Goal: Information Seeking & Learning: Learn about a topic

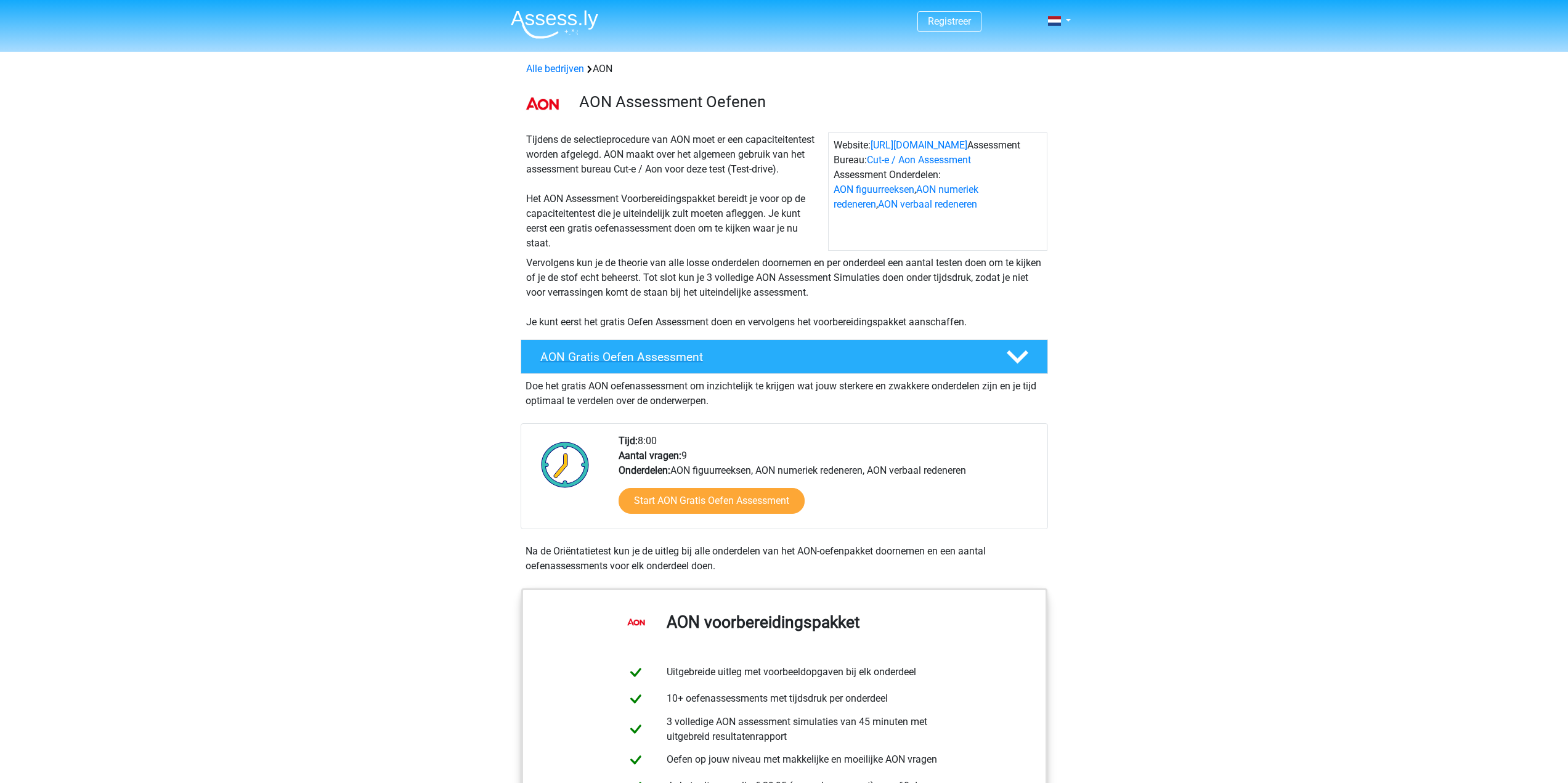
click at [717, 354] on h4 "AON Gratis Oefen Assessment" at bounding box center [763, 357] width 446 height 14
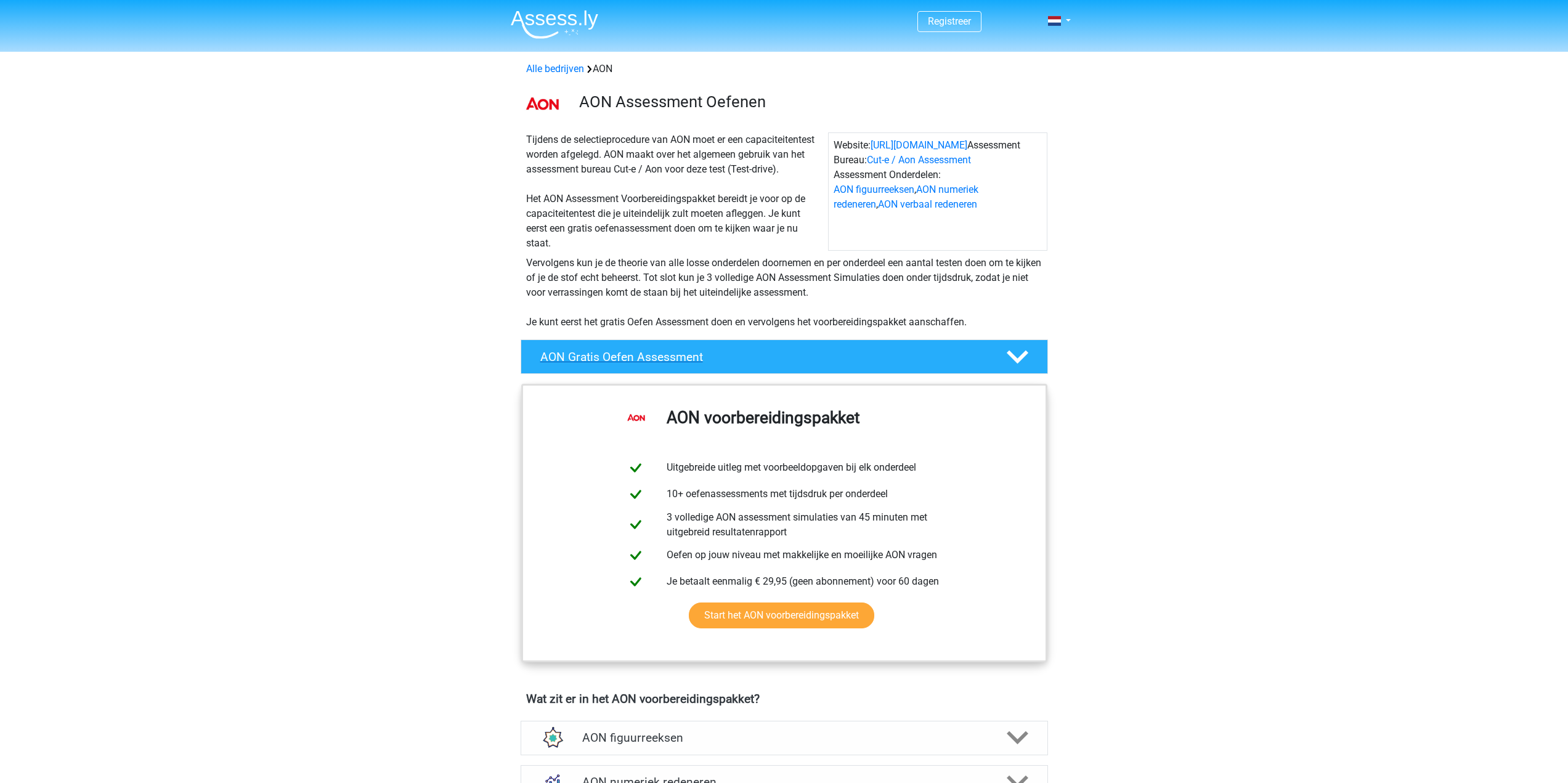
click at [717, 354] on h4 "AON Gratis Oefen Assessment" at bounding box center [763, 357] width 446 height 14
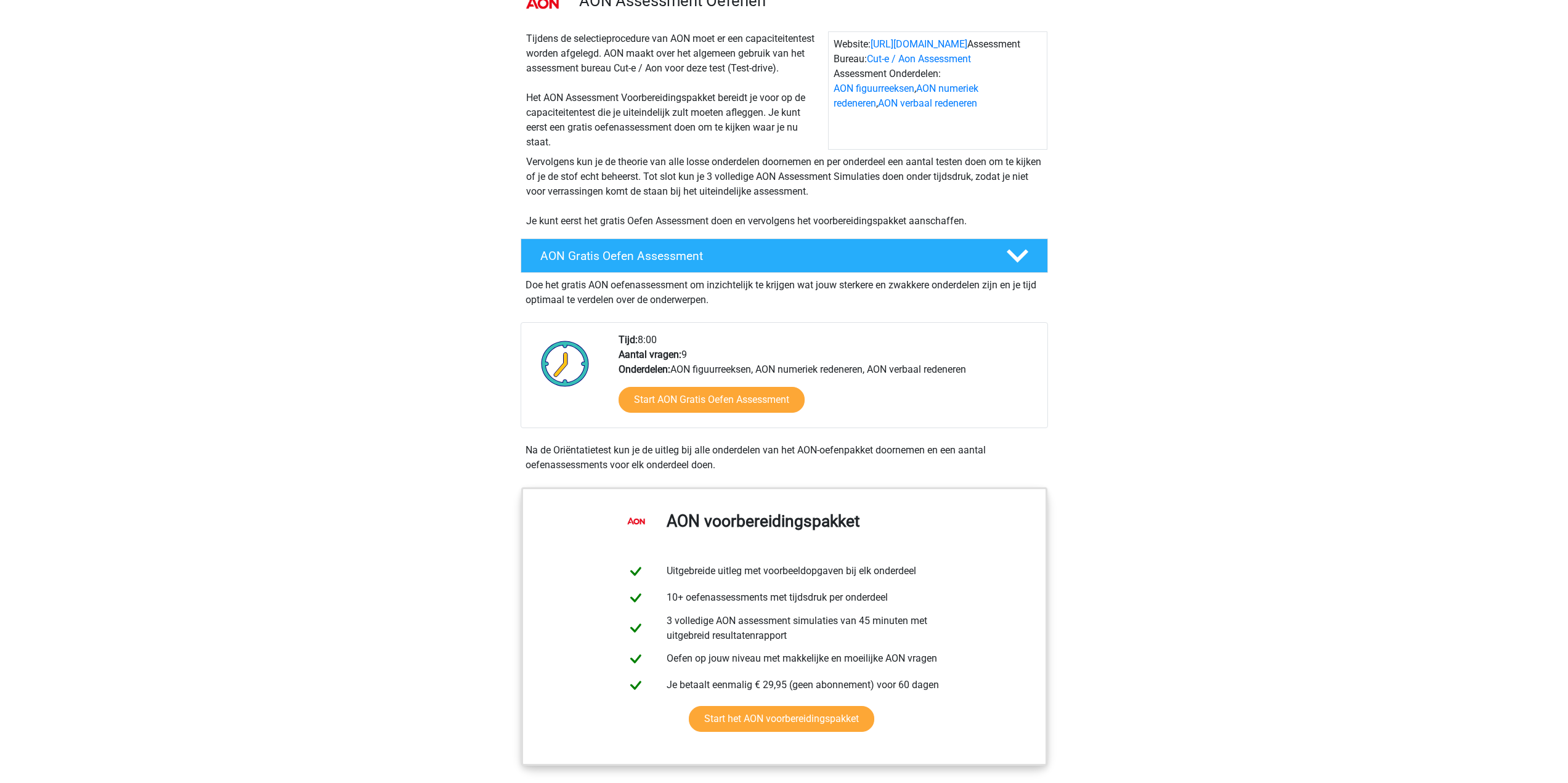
scroll to position [123, 0]
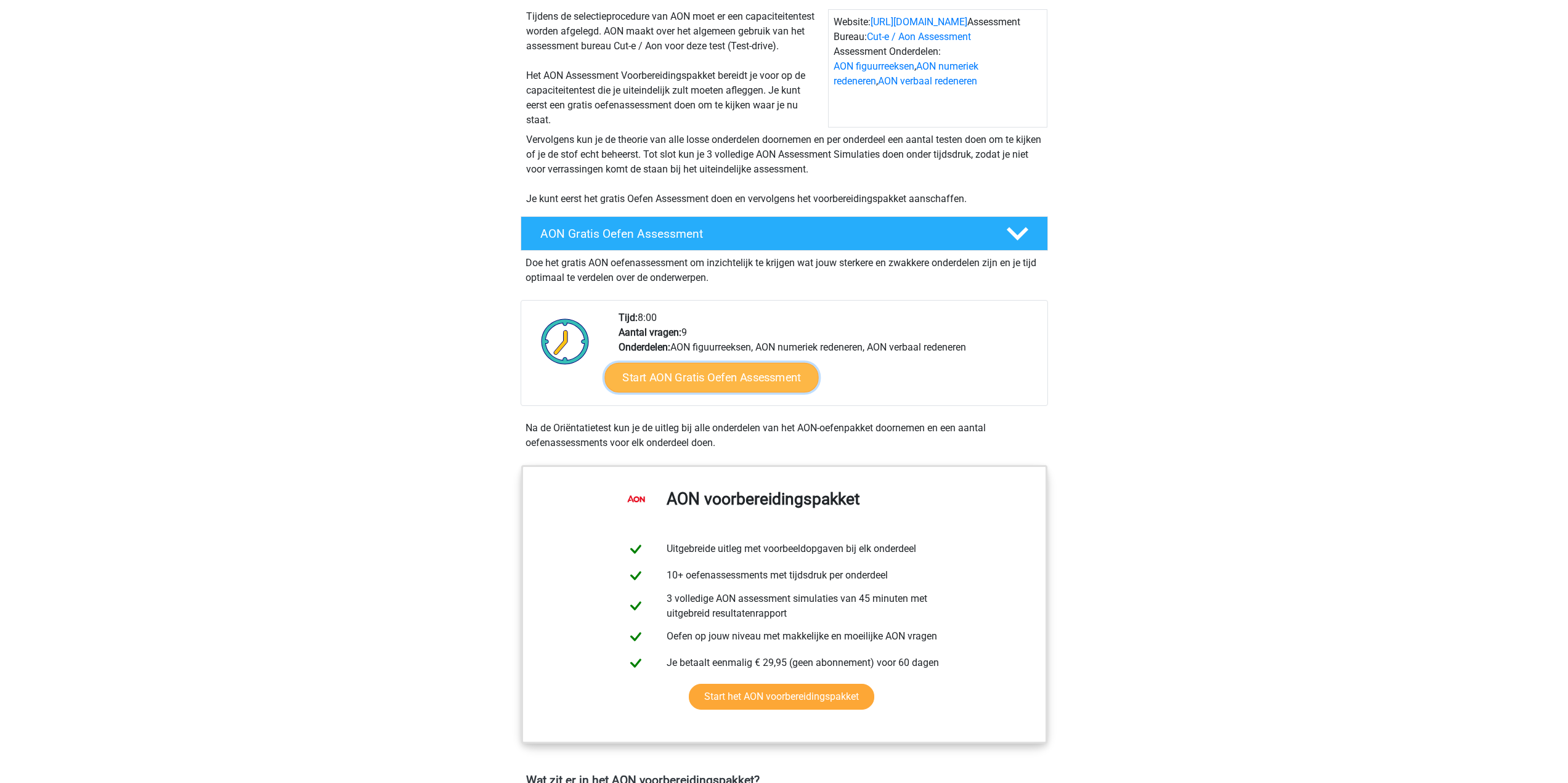
click at [751, 385] on link "Start AON Gratis Oefen Assessment" at bounding box center [711, 378] width 214 height 29
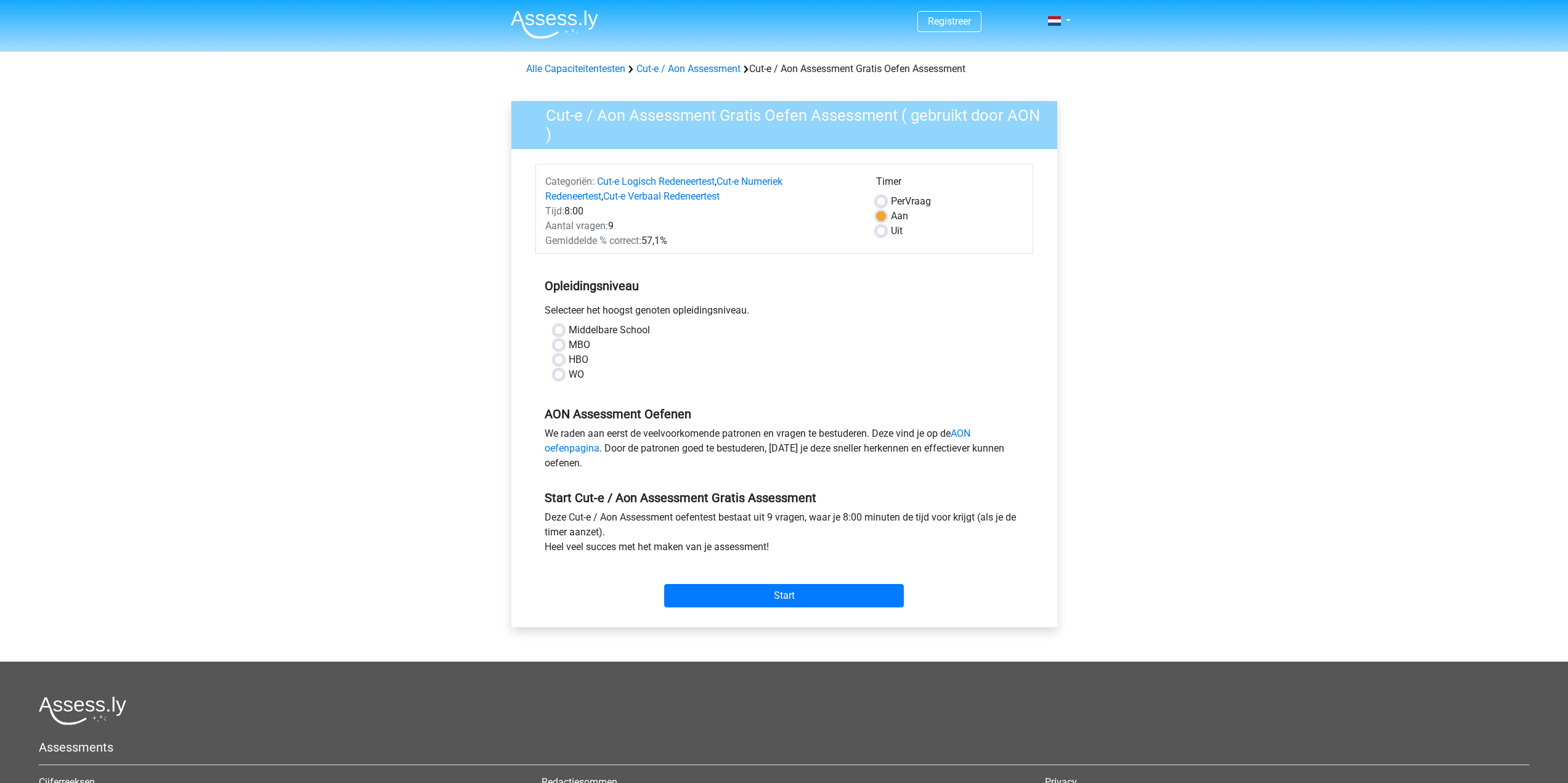
click at [569, 378] on label "WO" at bounding box center [576, 375] width 15 height 15
click at [558, 378] on input "WO" at bounding box center [559, 373] width 10 height 13
radio input "true"
click at [779, 594] on input "Start" at bounding box center [784, 596] width 239 height 24
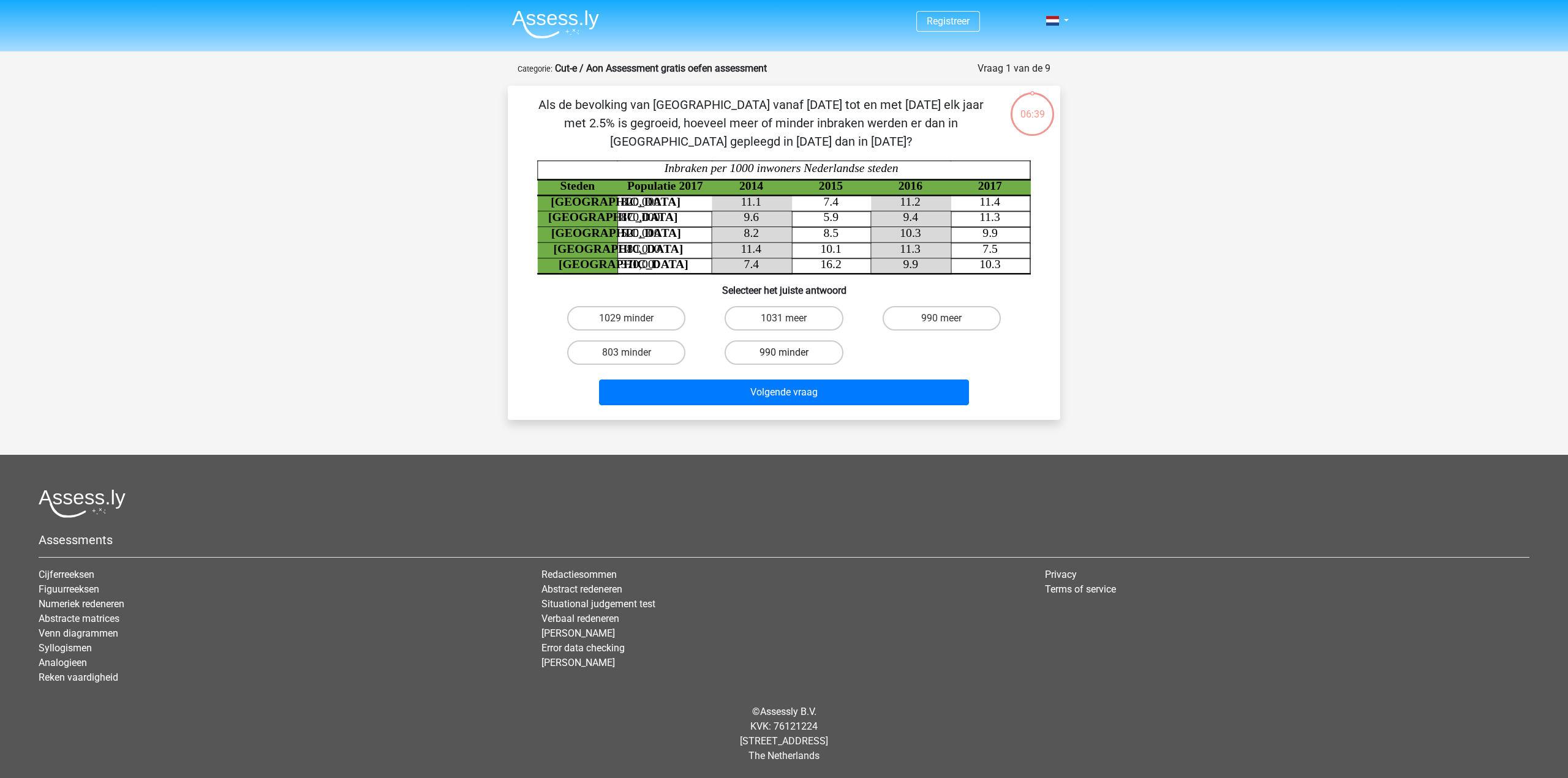
click at [730, 347] on label "990 minder" at bounding box center [783, 353] width 118 height 24
click at [784, 353] on input "990 minder" at bounding box center [788, 357] width 8 height 8
radio input "true"
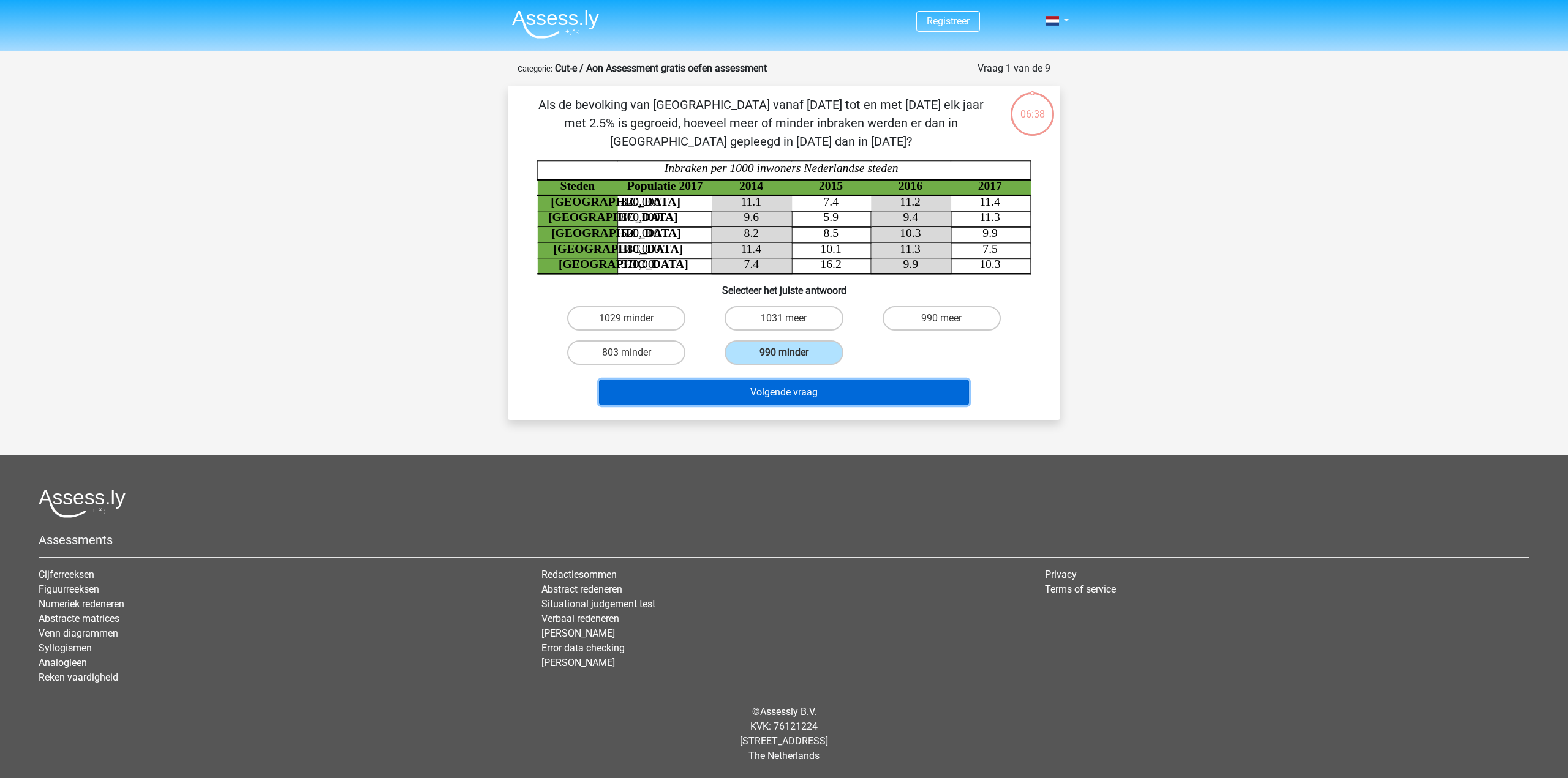
click at [772, 384] on button "Volgende vraag" at bounding box center [784, 392] width 370 height 26
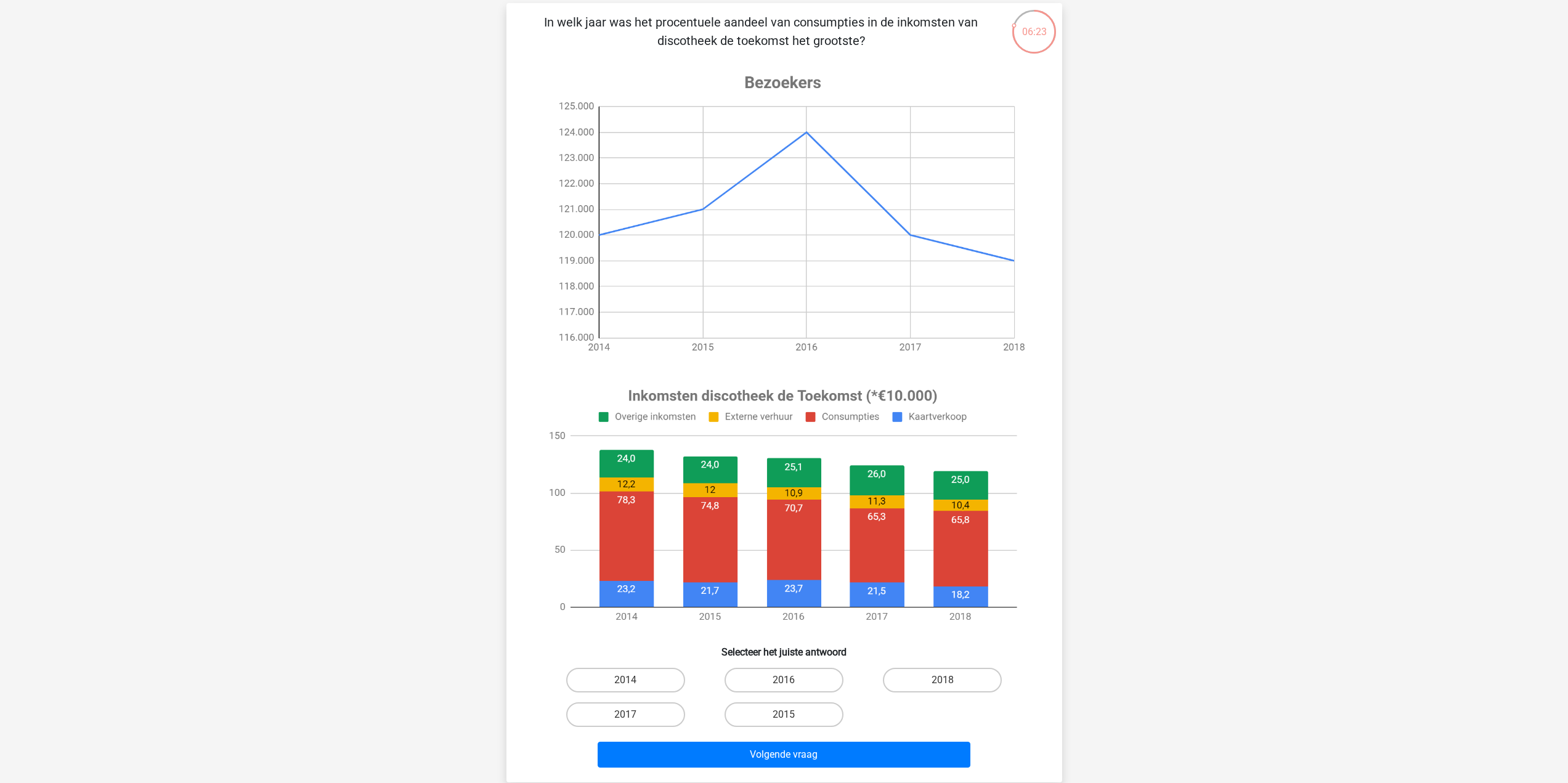
scroll to position [62, 0]
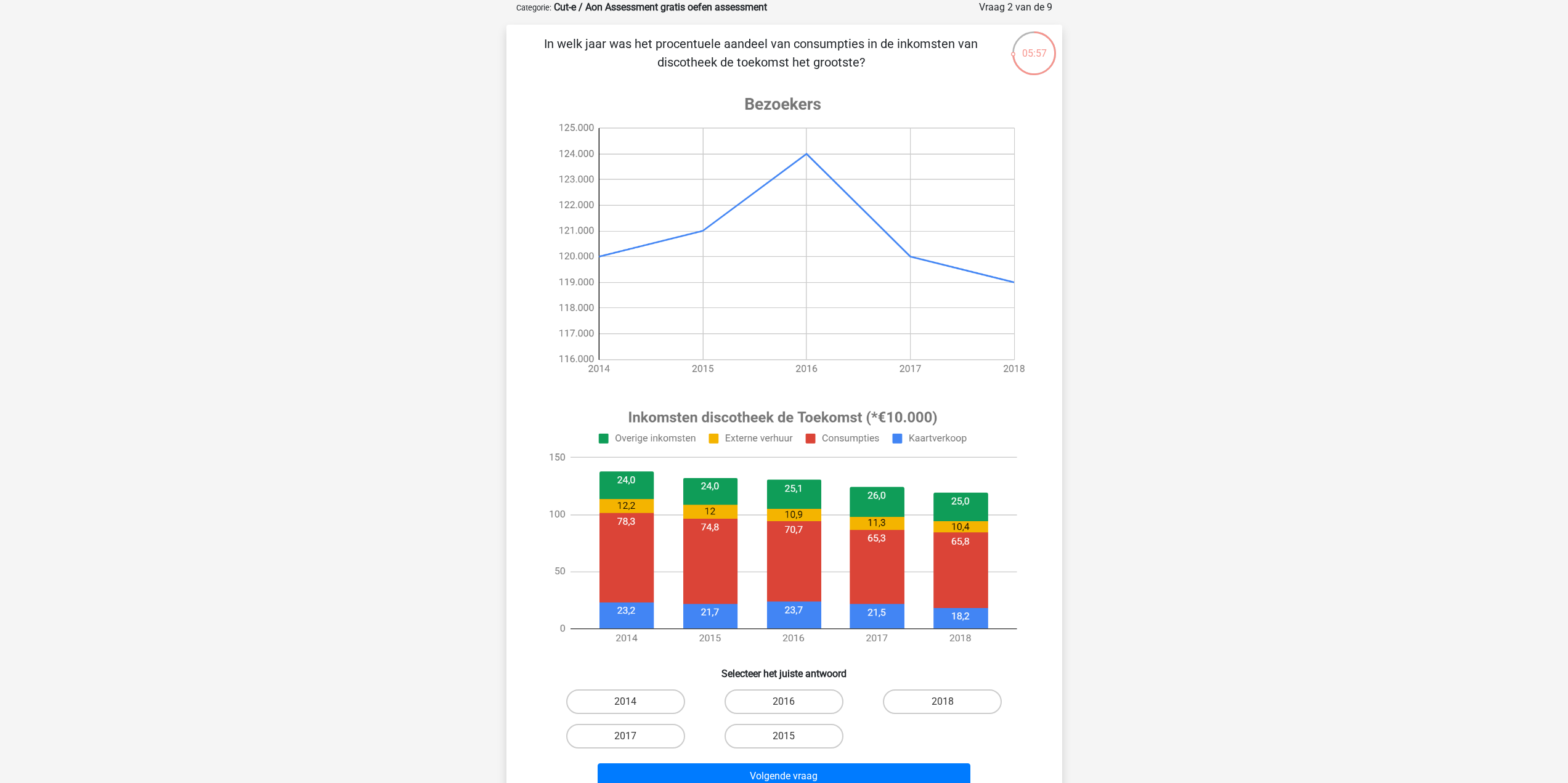
click at [789, 706] on input "2016" at bounding box center [788, 706] width 8 height 8
radio input "true"
click at [791, 700] on label "2016" at bounding box center [784, 701] width 119 height 24
click at [791, 702] on input "2016" at bounding box center [788, 706] width 8 height 8
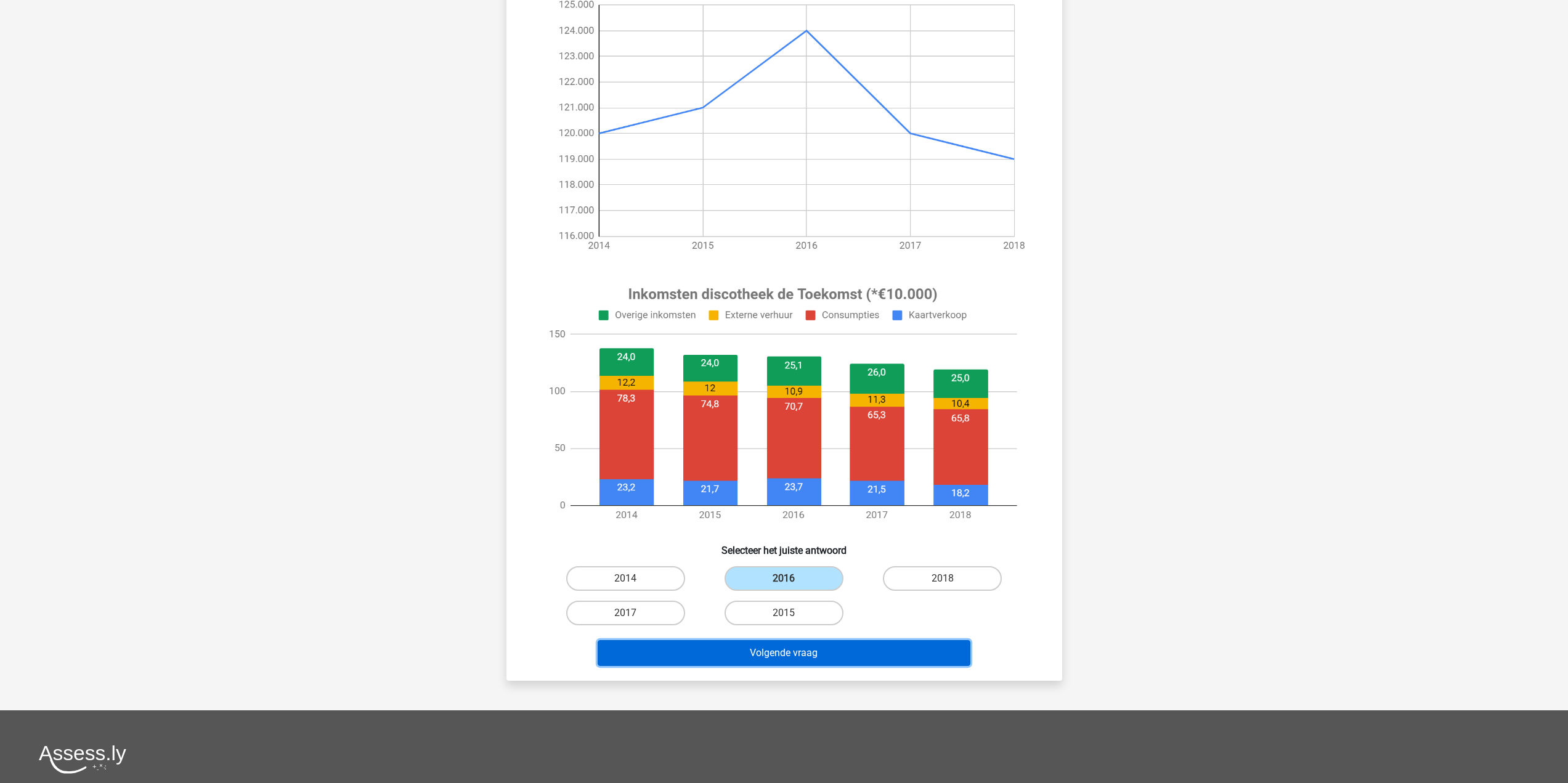
click at [844, 665] on button "Volgende vraag" at bounding box center [784, 653] width 372 height 26
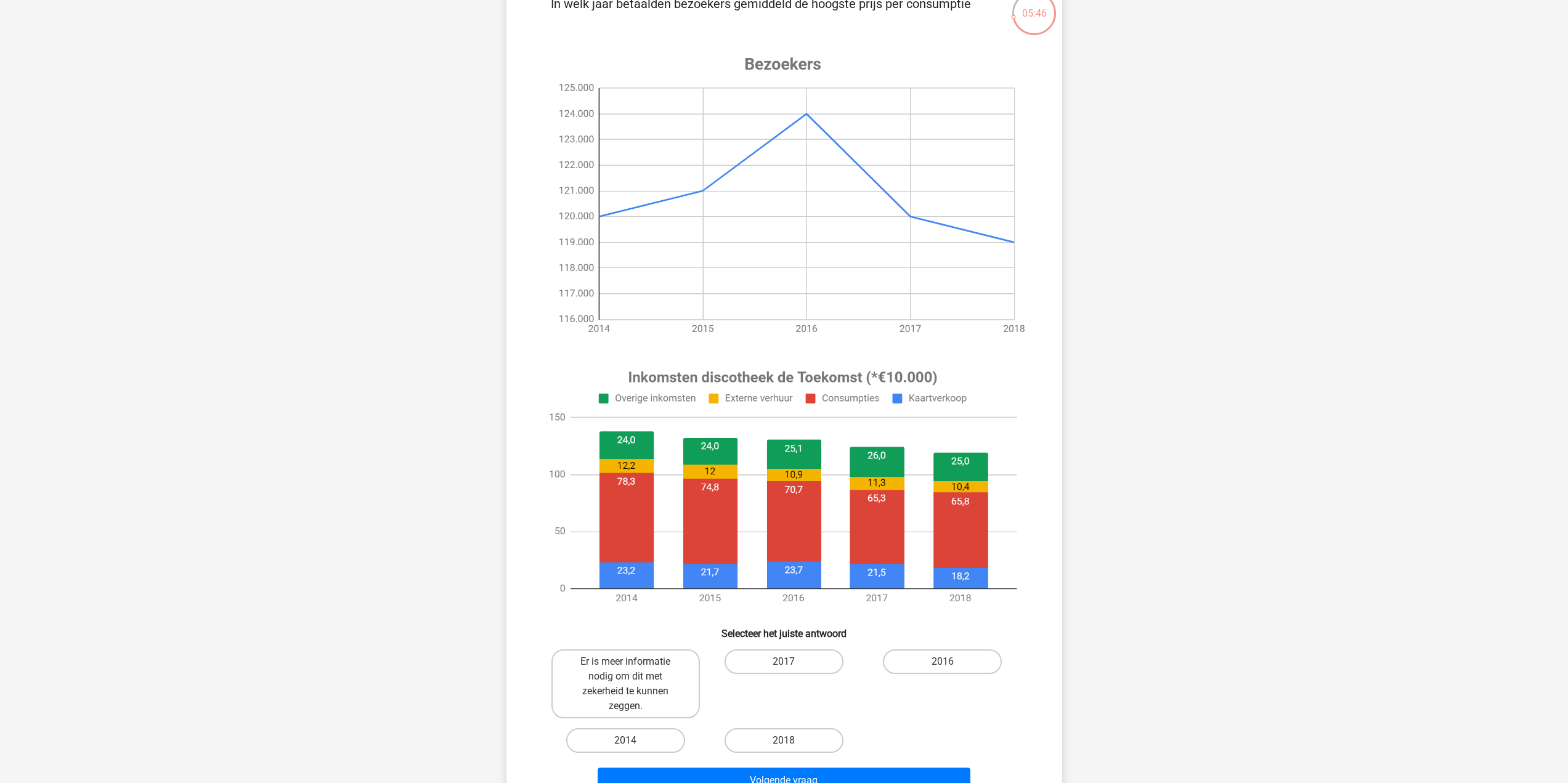
scroll to position [123, 0]
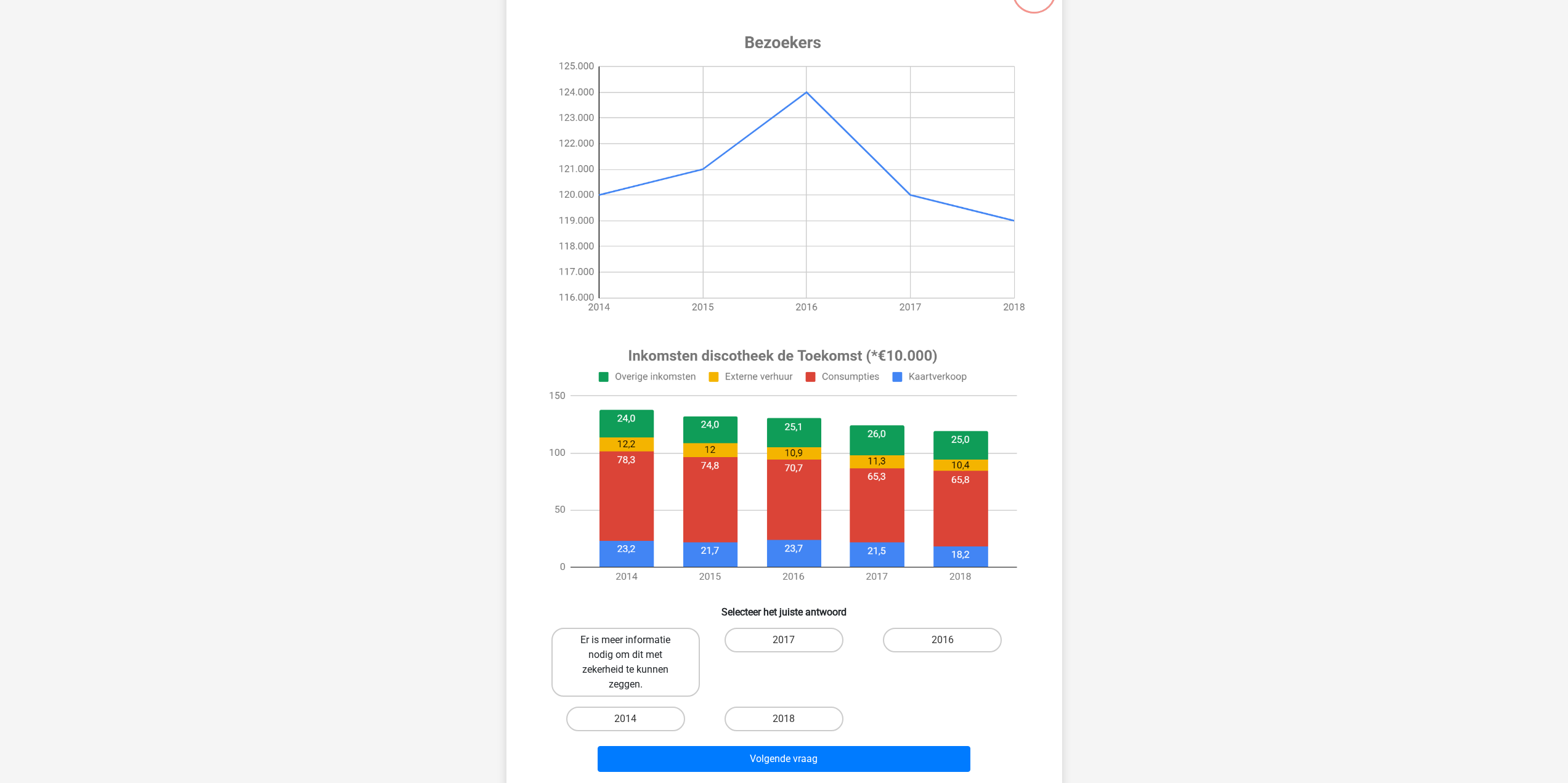
click at [656, 652] on label "Er is meer informatie nodig om dit met zekerheid te kunnen zeggen." at bounding box center [625, 662] width 148 height 69
click at [634, 648] on input "Er is meer informatie nodig om dit met zekerheid te kunnen zeggen." at bounding box center [629, 645] width 8 height 8
radio input "true"
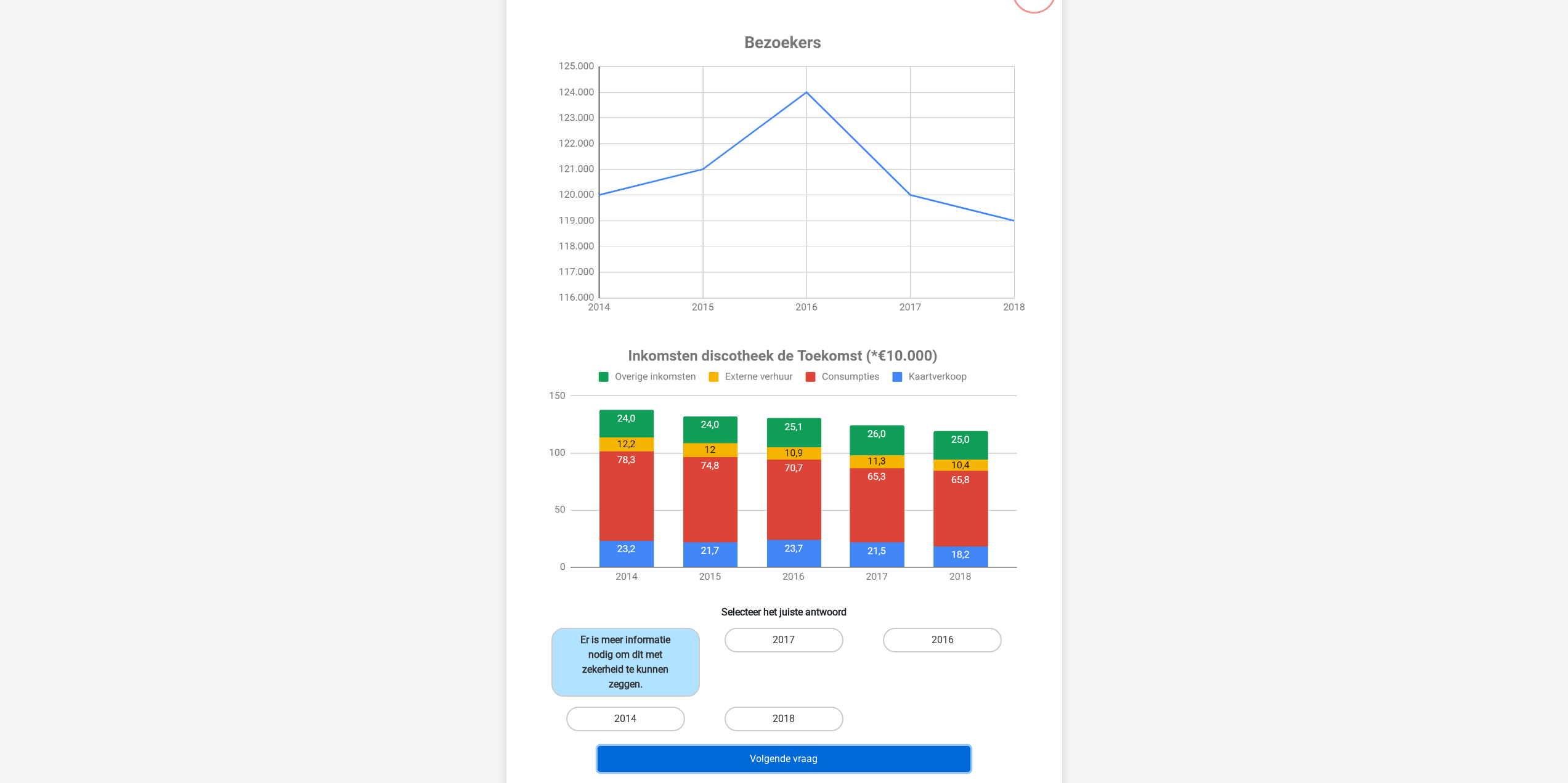
click at [735, 766] on button "Volgende vraag" at bounding box center [784, 759] width 372 height 26
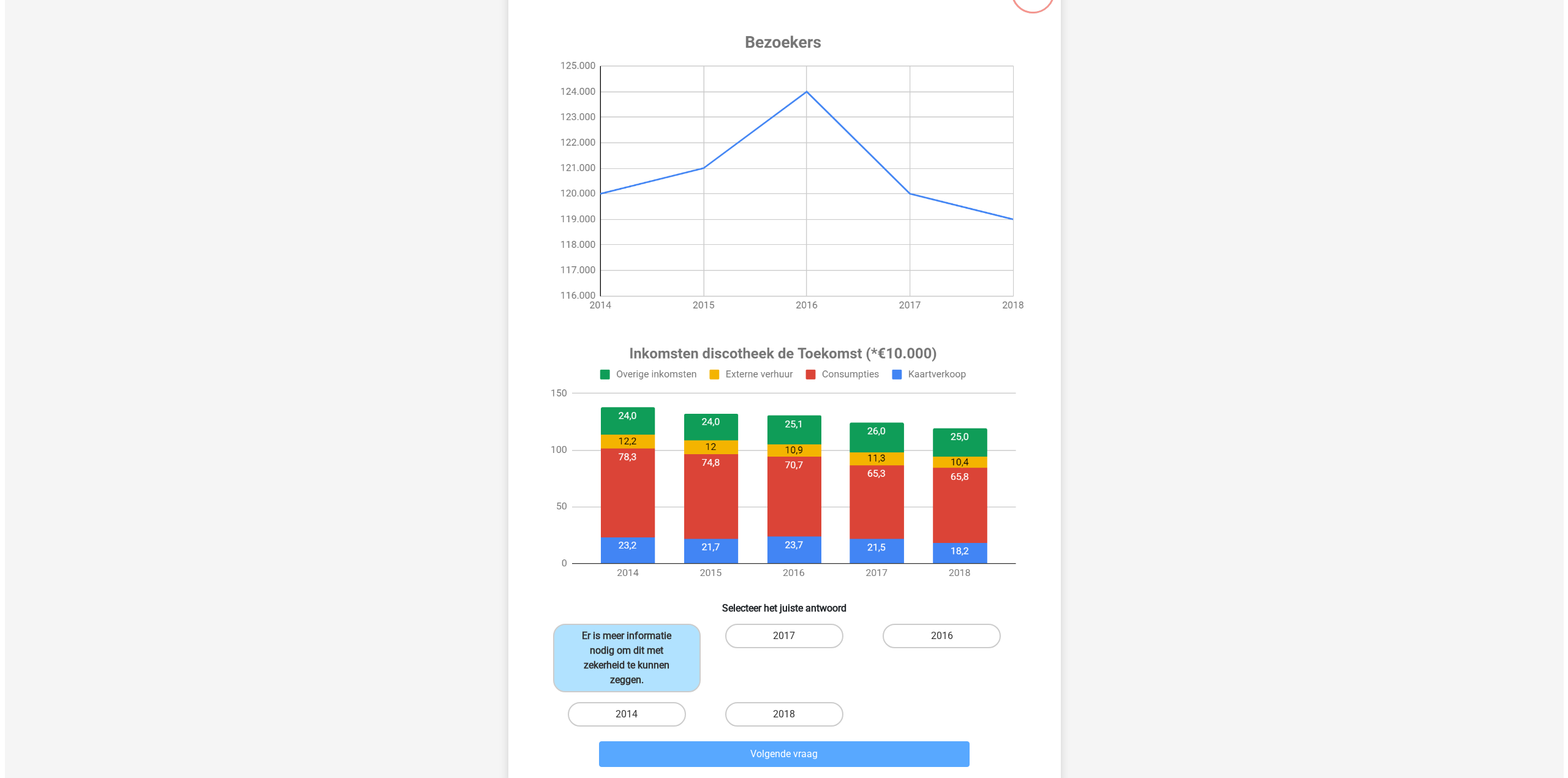
scroll to position [0, 0]
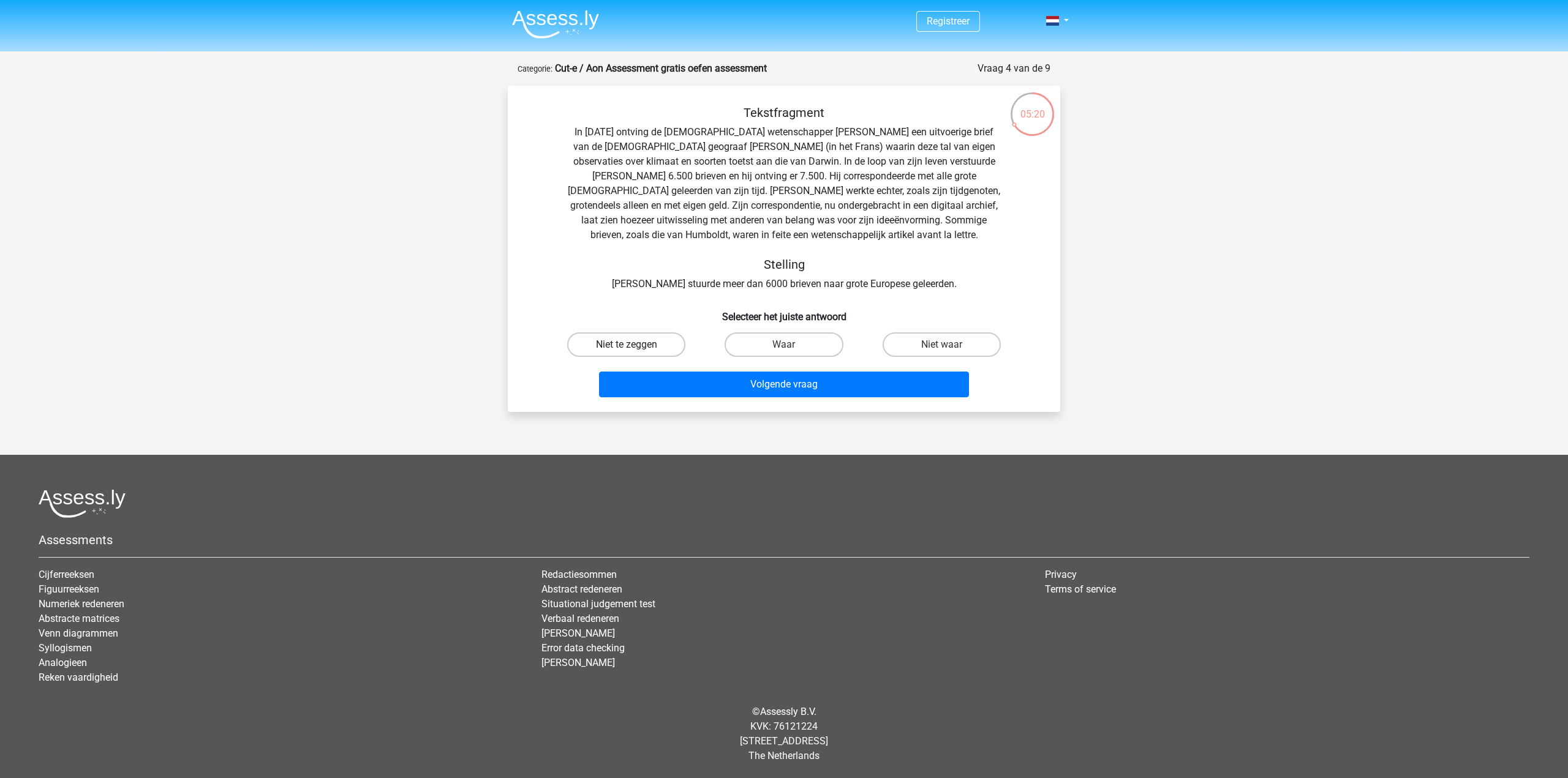
click at [671, 344] on label "Niet te zeggen" at bounding box center [626, 344] width 118 height 24
click at [635, 345] on input "Niet te zeggen" at bounding box center [631, 349] width 8 height 8
radio input "true"
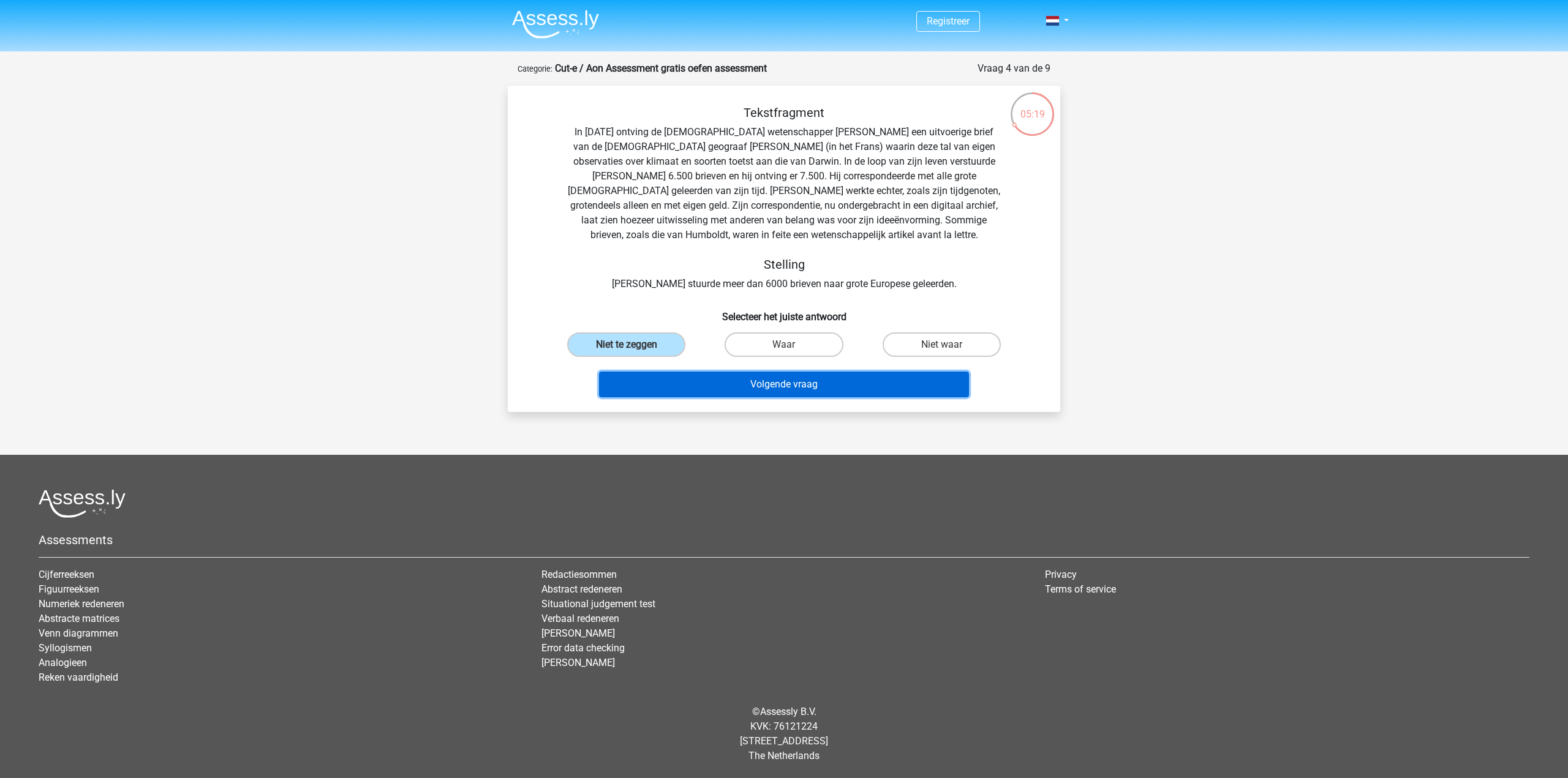
click at [804, 389] on button "Volgende vraag" at bounding box center [784, 384] width 370 height 26
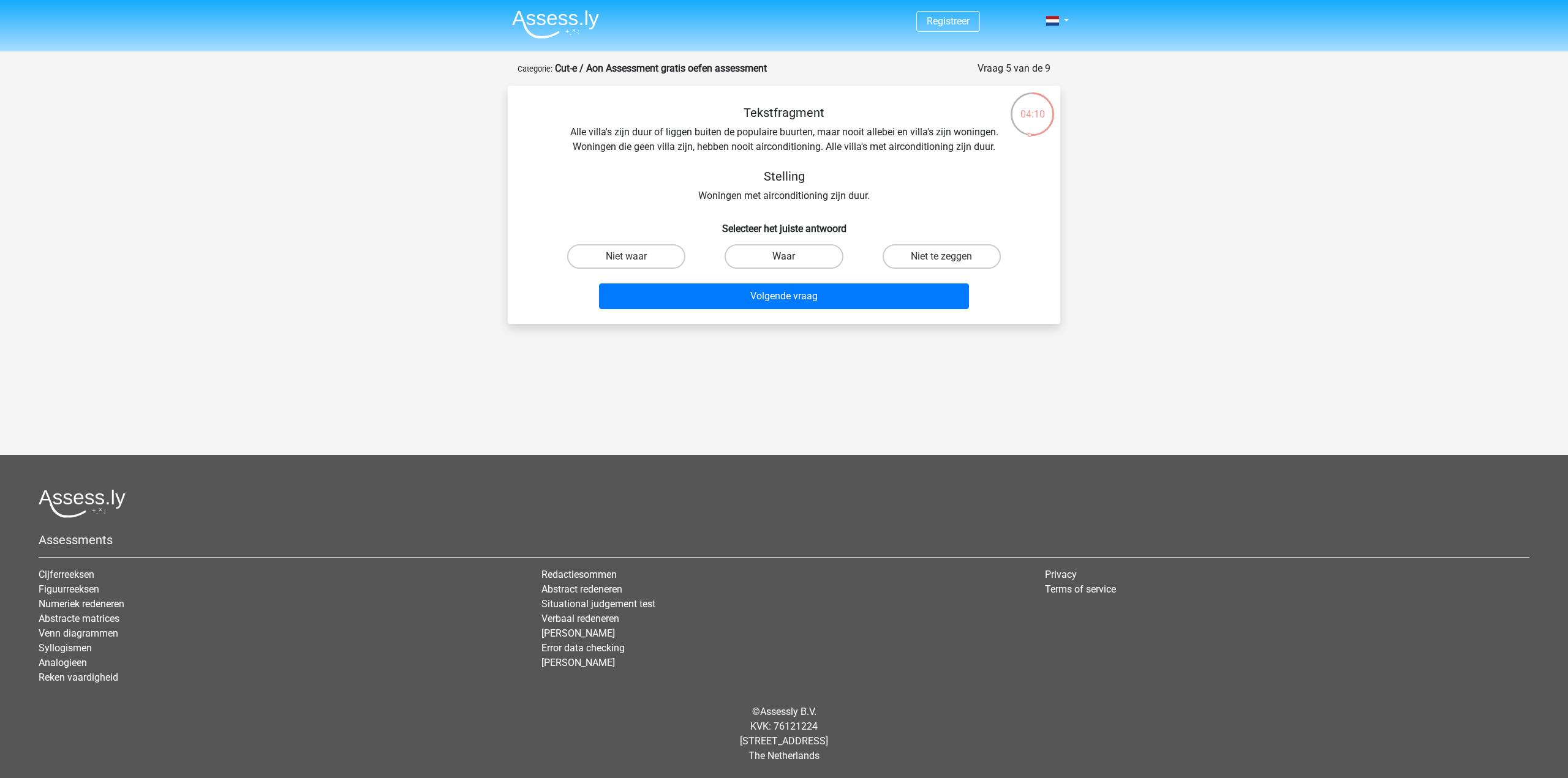
click at [772, 258] on label "Waar" at bounding box center [783, 256] width 118 height 24
click at [784, 258] on input "Waar" at bounding box center [788, 260] width 8 height 8
radio input "true"
click at [804, 293] on button "Volgende vraag" at bounding box center [784, 296] width 370 height 26
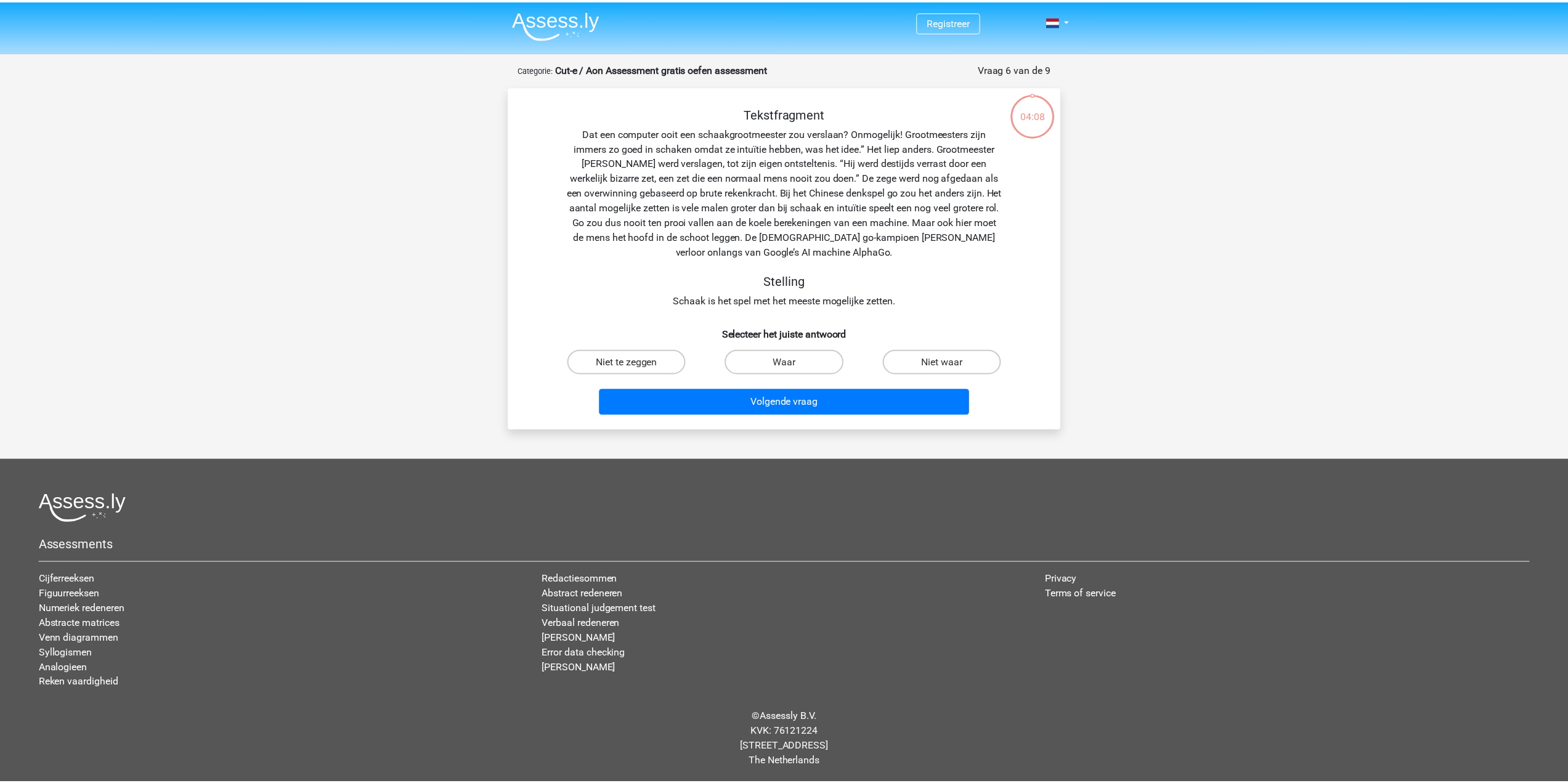
scroll to position [1, 0]
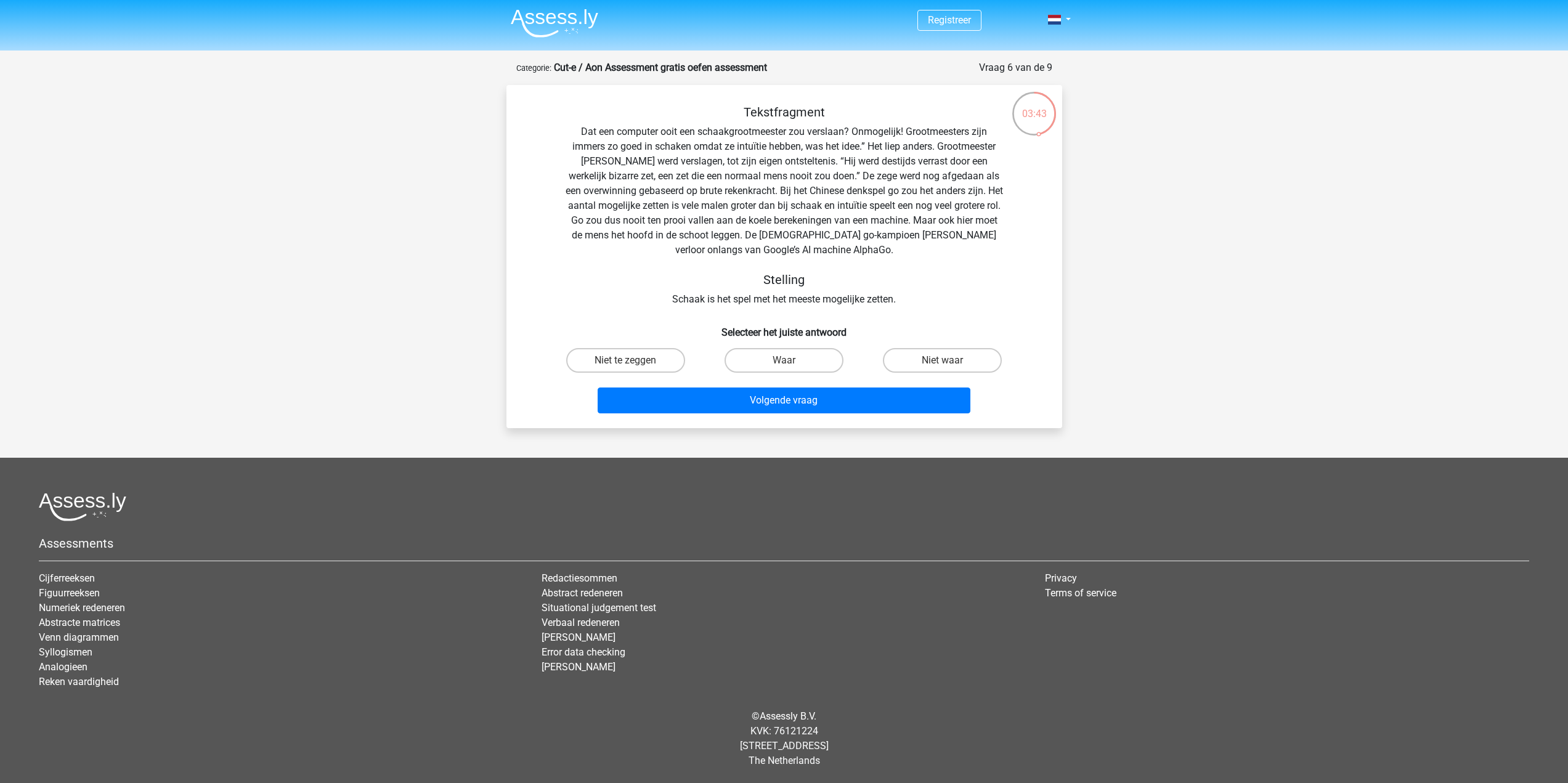
click at [950, 361] on input "Niet waar" at bounding box center [947, 365] width 8 height 8
radio input "true"
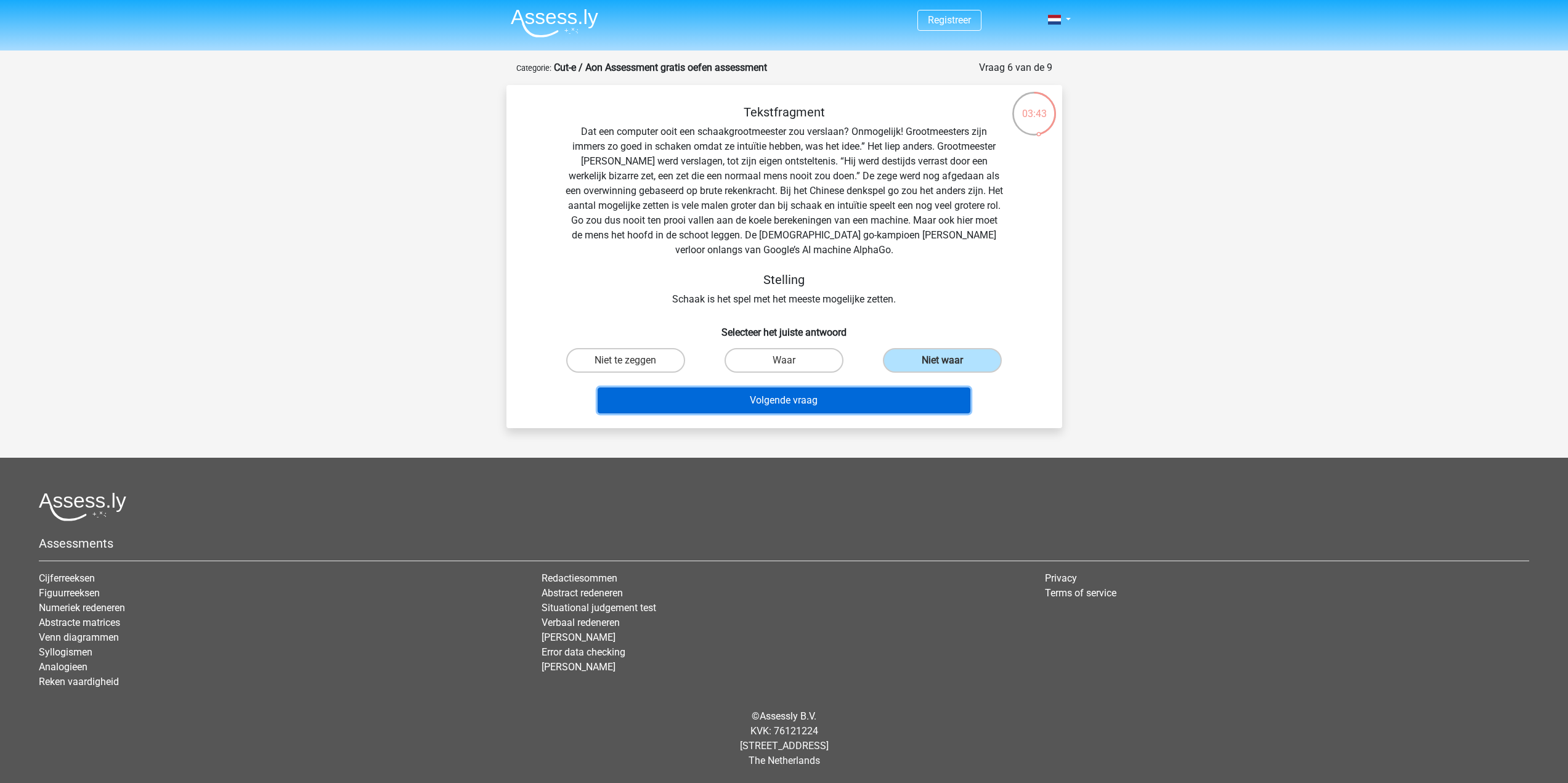
click at [873, 396] on button "Volgende vraag" at bounding box center [784, 400] width 372 height 26
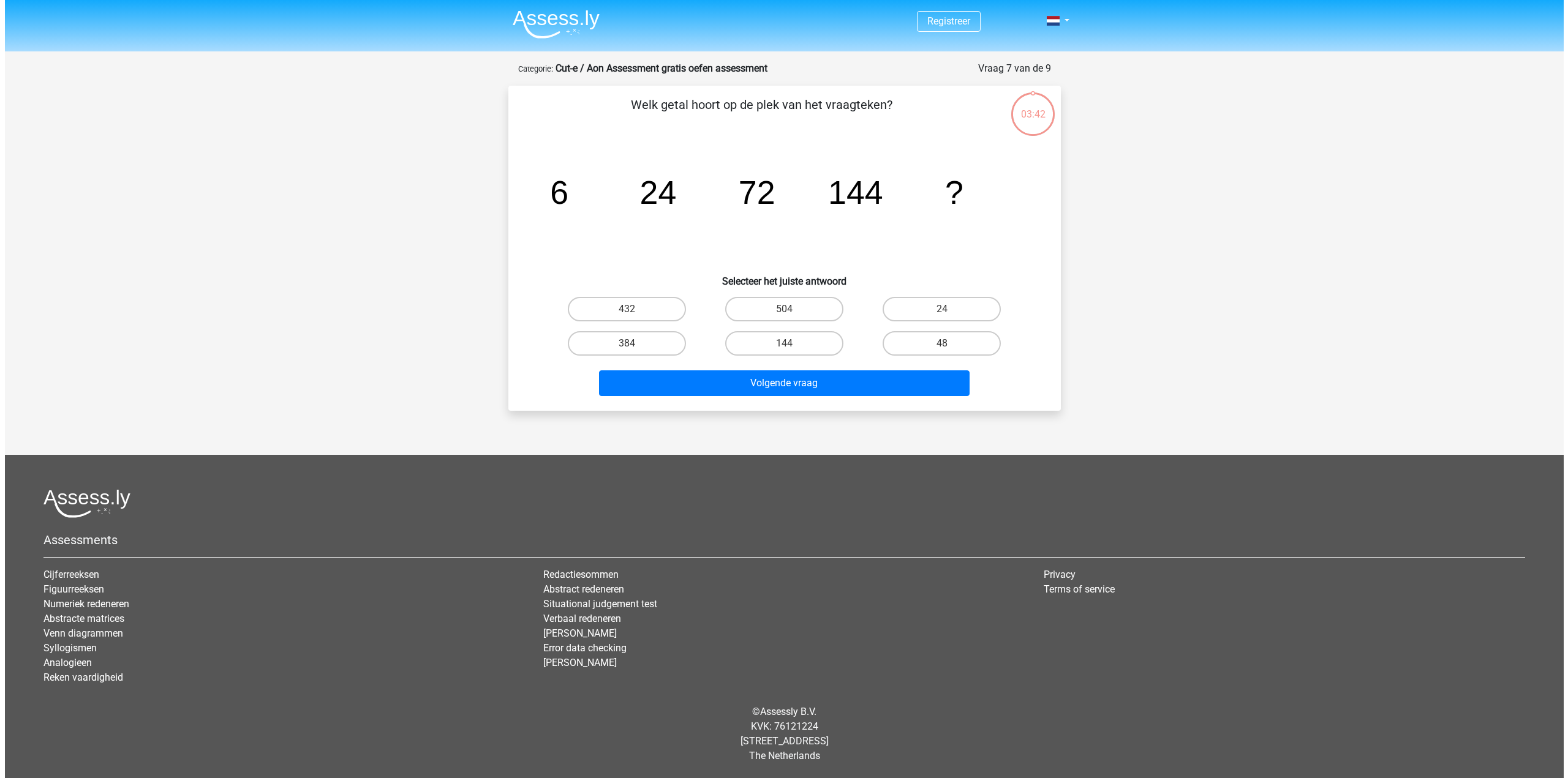
scroll to position [0, 0]
click at [805, 337] on label "144" at bounding box center [783, 343] width 118 height 24
click at [792, 343] on input "144" at bounding box center [788, 348] width 8 height 8
radio input "true"
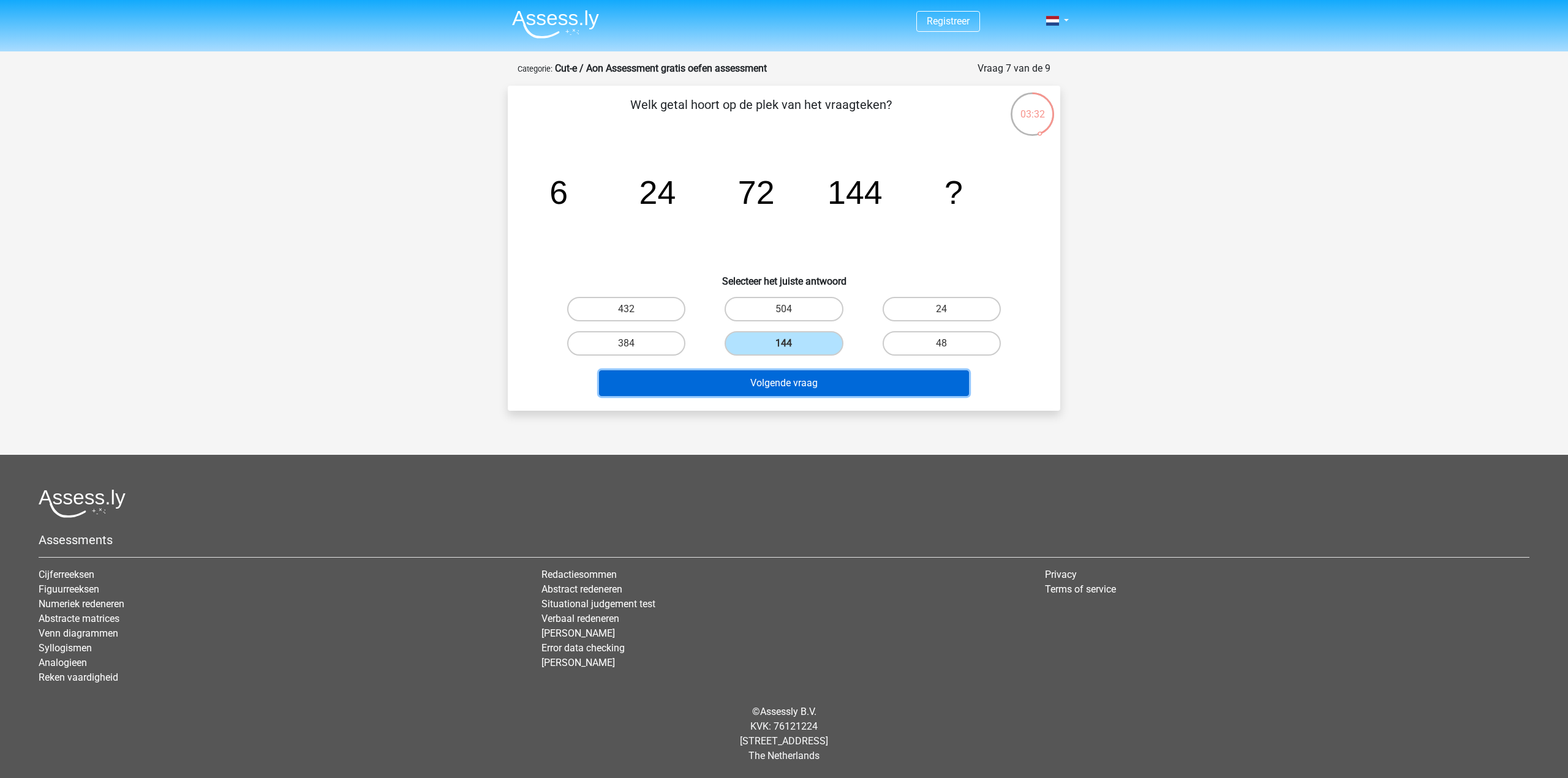
click at [826, 386] on button "Volgende vraag" at bounding box center [784, 383] width 370 height 26
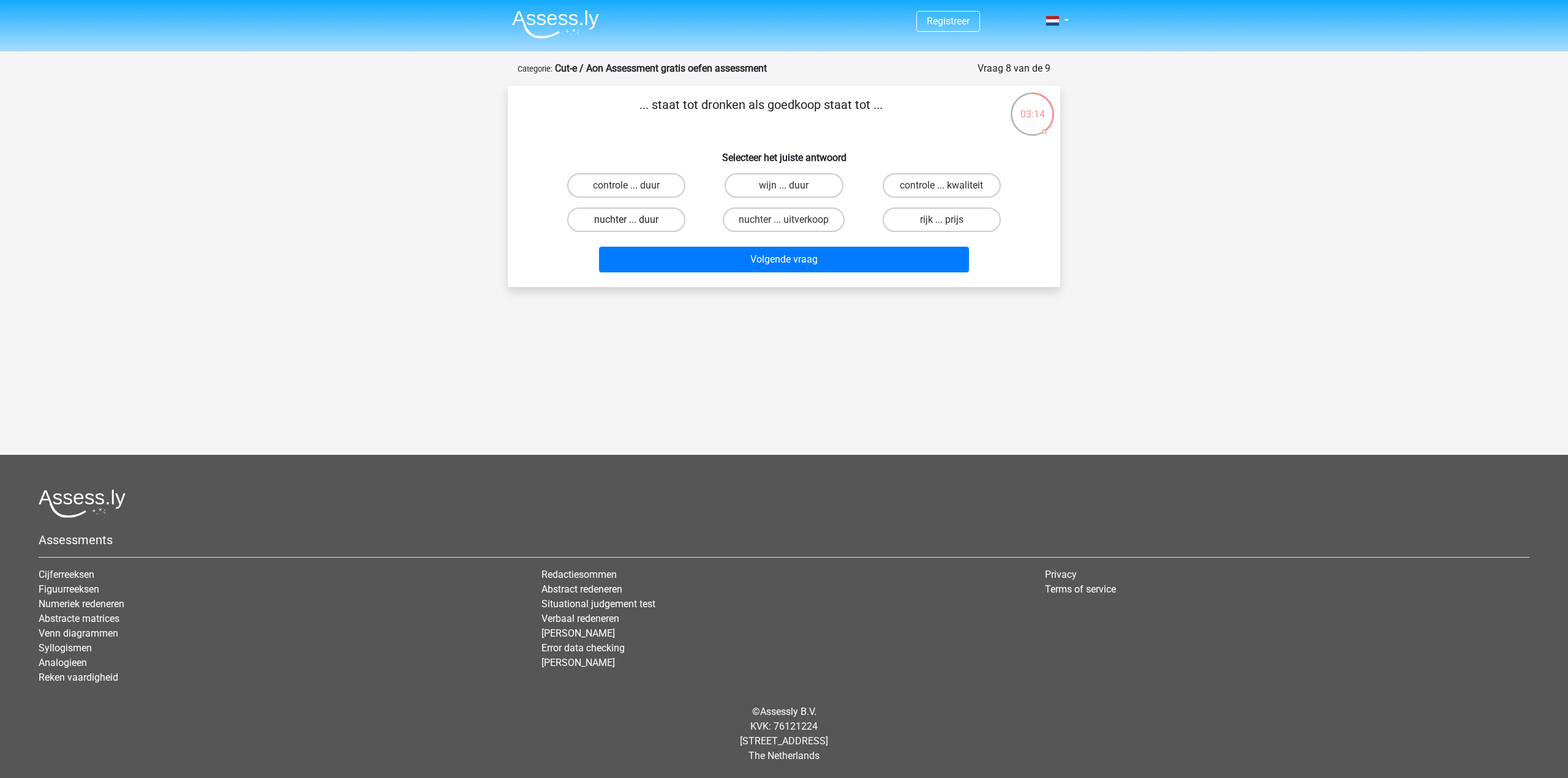
click at [656, 214] on label "nuchter ... duur" at bounding box center [626, 219] width 118 height 24
click at [635, 219] on input "nuchter ... duur" at bounding box center [631, 224] width 8 height 8
radio input "true"
click at [735, 257] on button "Volgende vraag" at bounding box center [784, 260] width 370 height 26
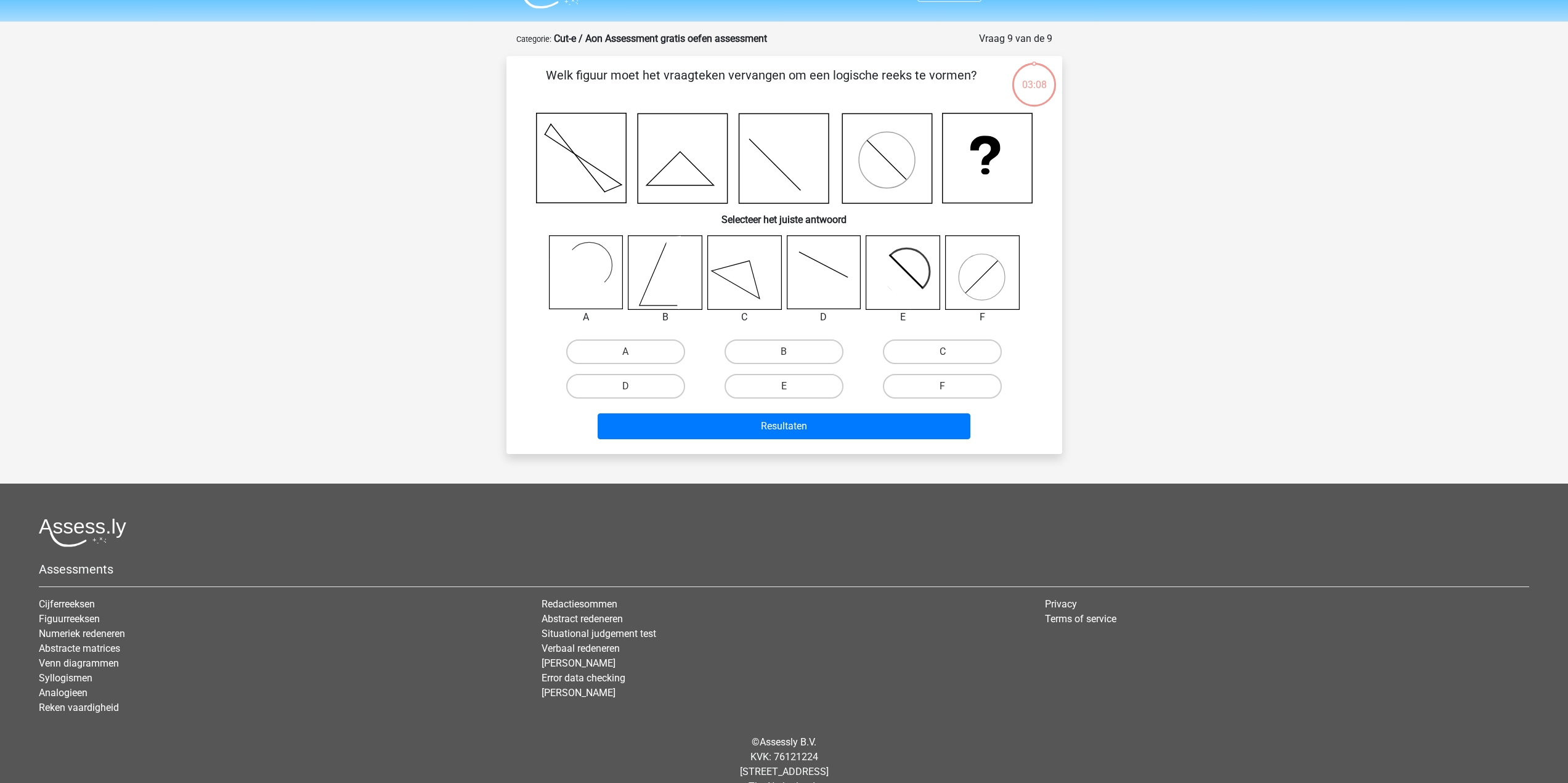
scroll to position [56, 0]
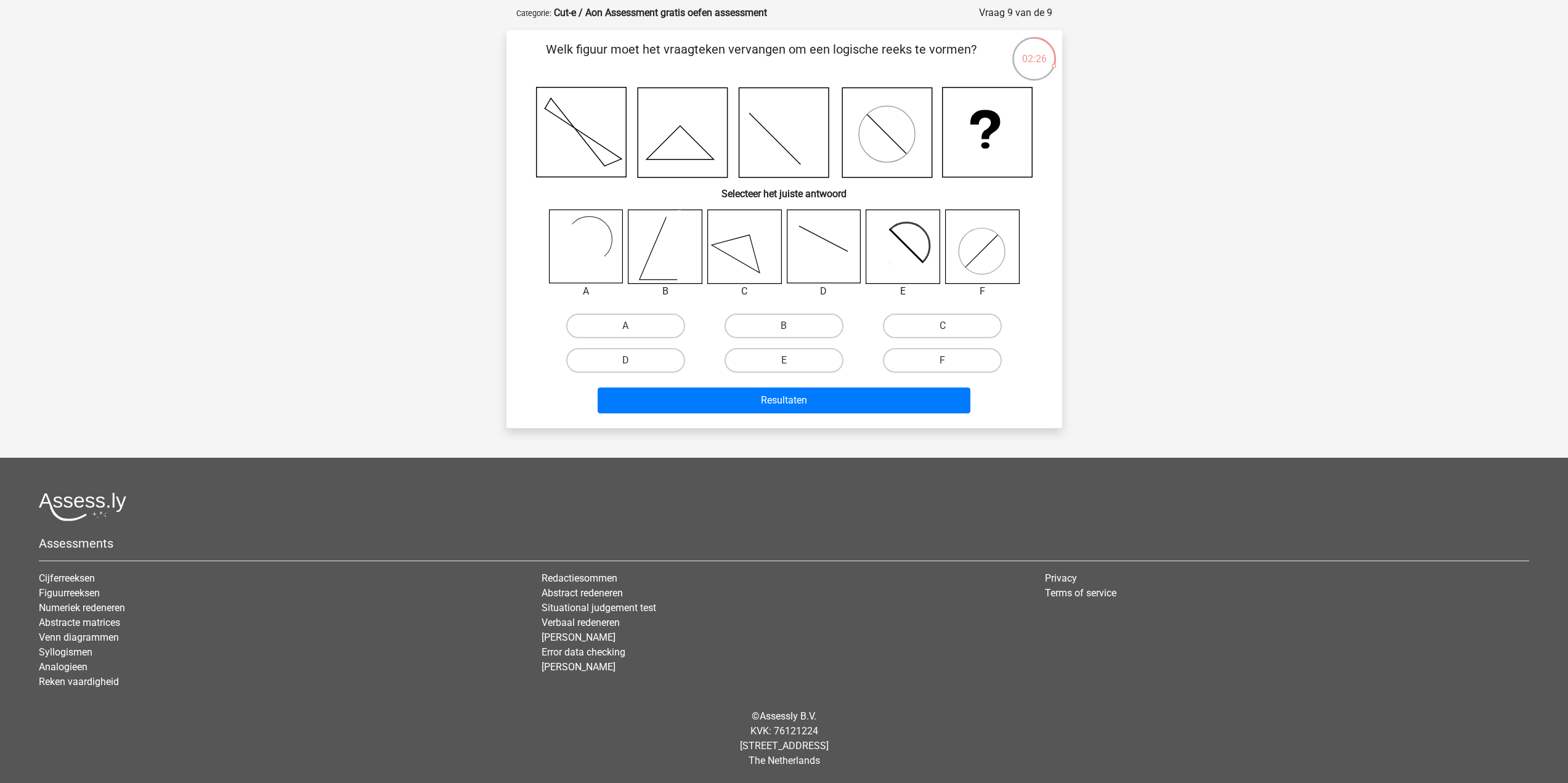
click at [570, 253] on rect at bounding box center [579, 247] width 60 height 60
click at [624, 325] on label "A" at bounding box center [625, 325] width 119 height 24
click at [625, 326] on input "A" at bounding box center [629, 330] width 8 height 8
radio input "true"
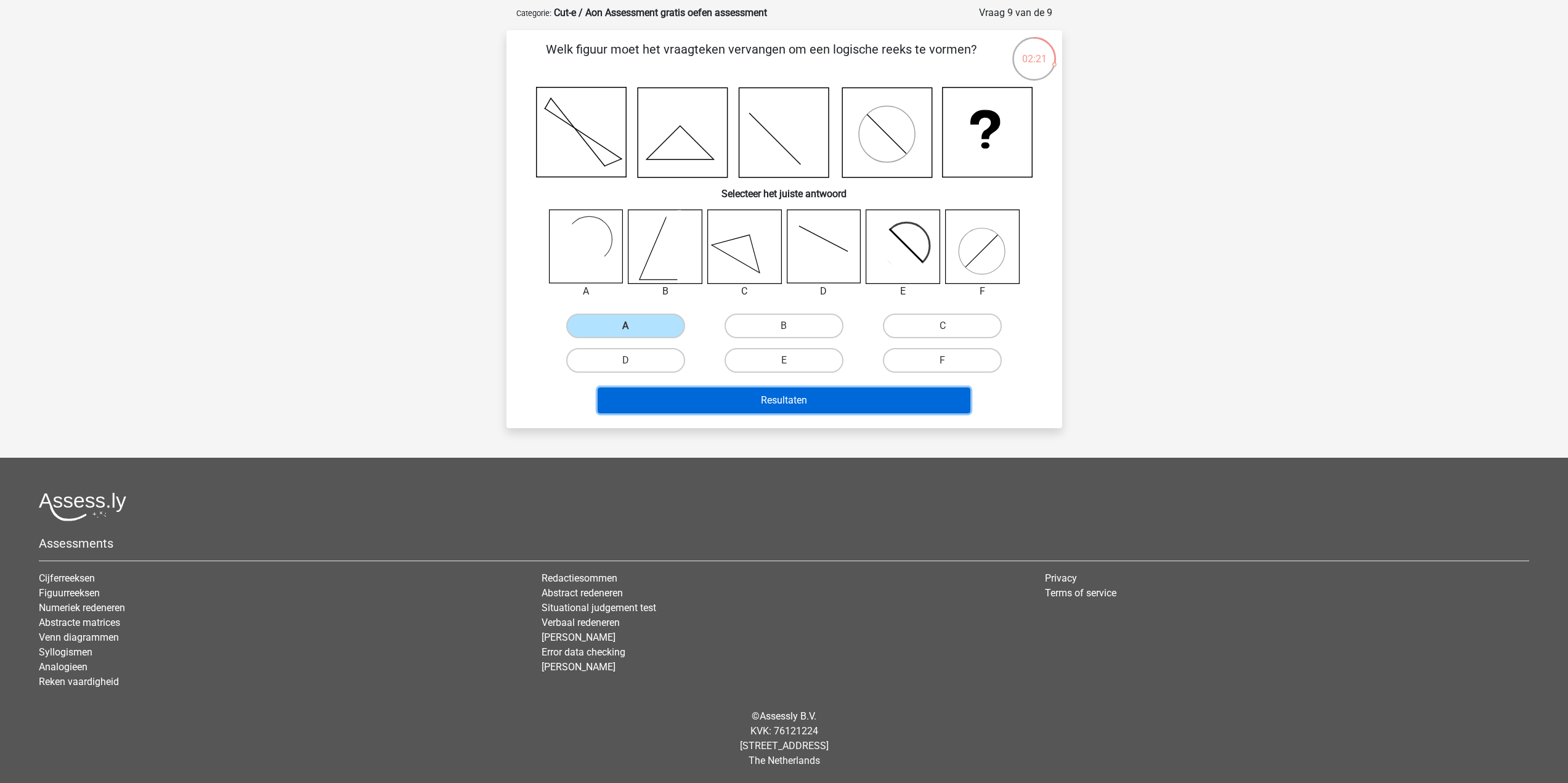
click at [786, 399] on button "Resultaten" at bounding box center [784, 400] width 372 height 26
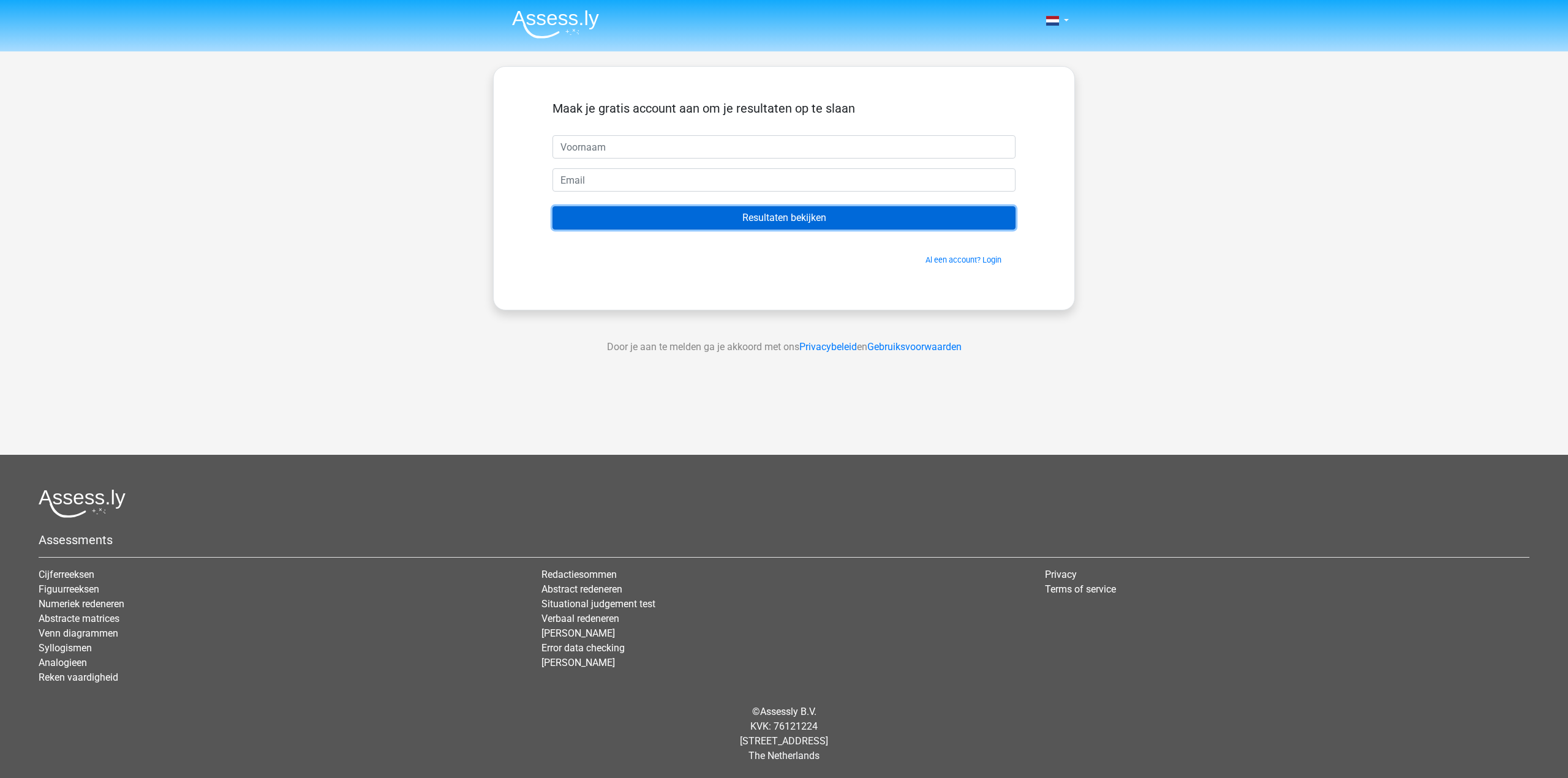
click at [864, 218] on input "Resultaten bekijken" at bounding box center [784, 218] width 463 height 23
type input "piet"
click at [753, 218] on input "Resultaten bekijken" at bounding box center [784, 218] width 463 height 23
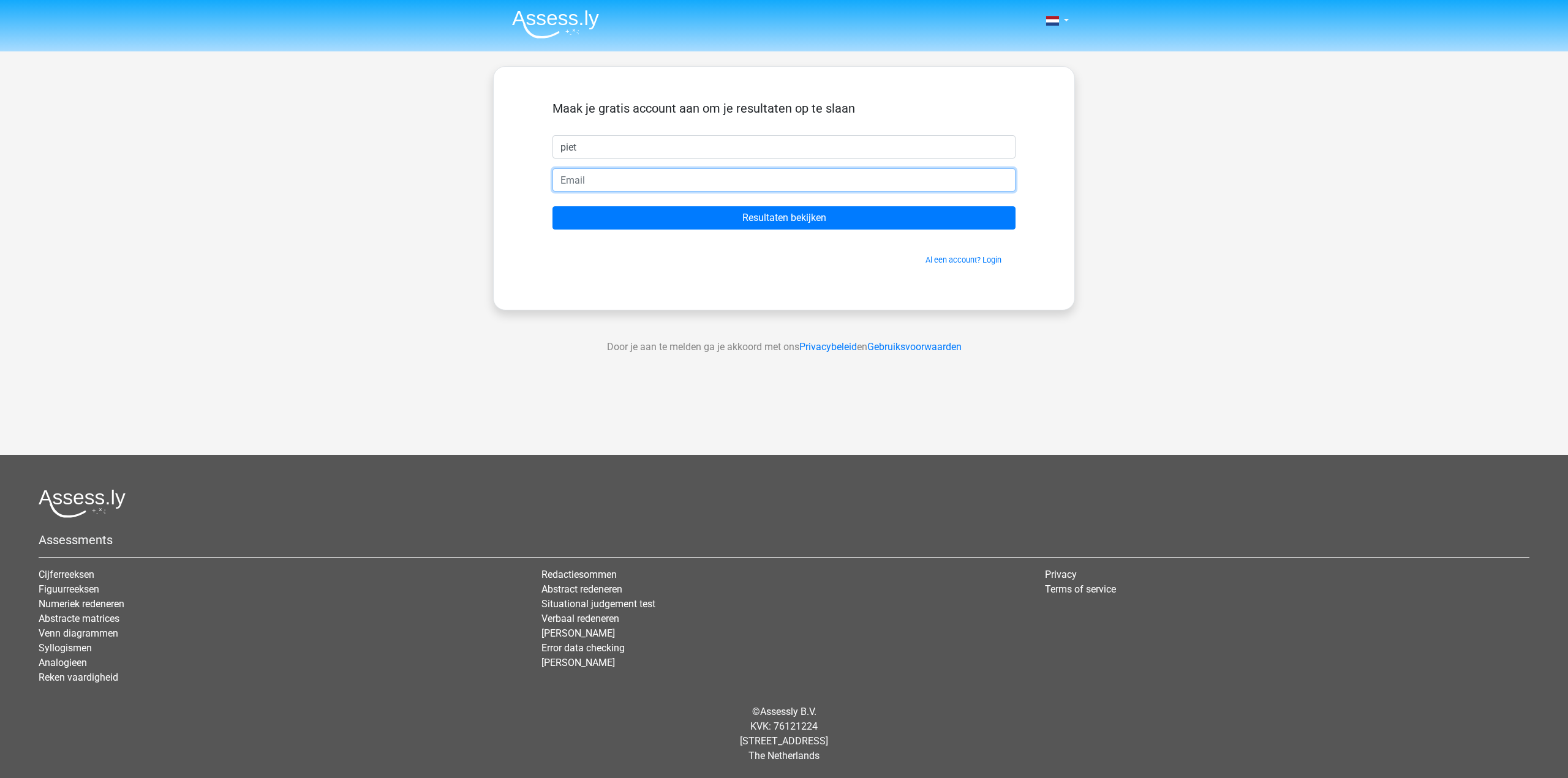
click at [673, 190] on input "email" at bounding box center [784, 180] width 463 height 23
click at [557, 278] on div "Maak je gratis account aan om je resultaten op te slaan piet Resultaten bekijke…" at bounding box center [783, 188] width 522 height 184
click at [575, 183] on input "email" at bounding box center [784, 180] width 463 height 23
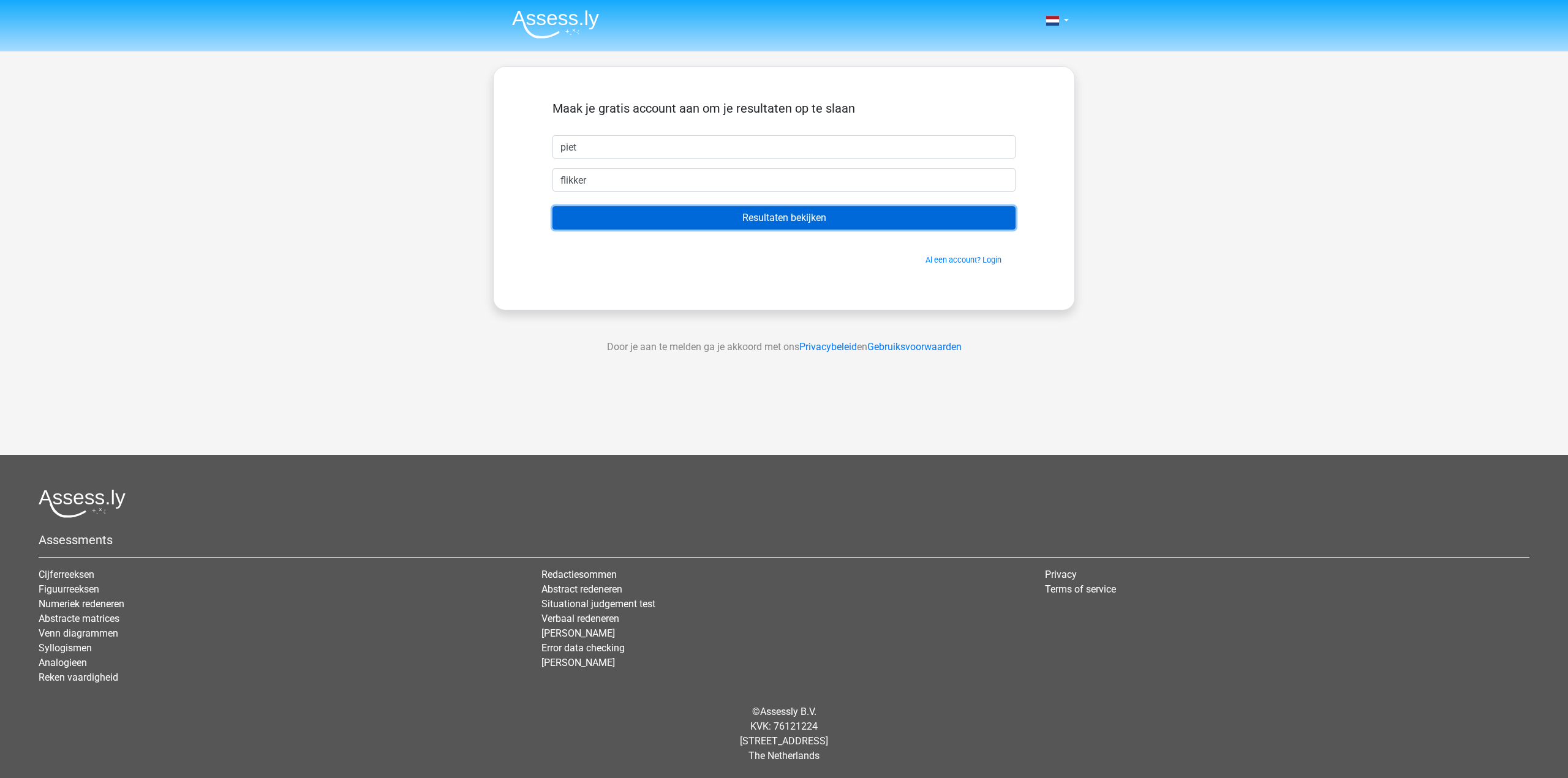
click at [611, 207] on input "Resultaten bekijken" at bounding box center [784, 218] width 463 height 23
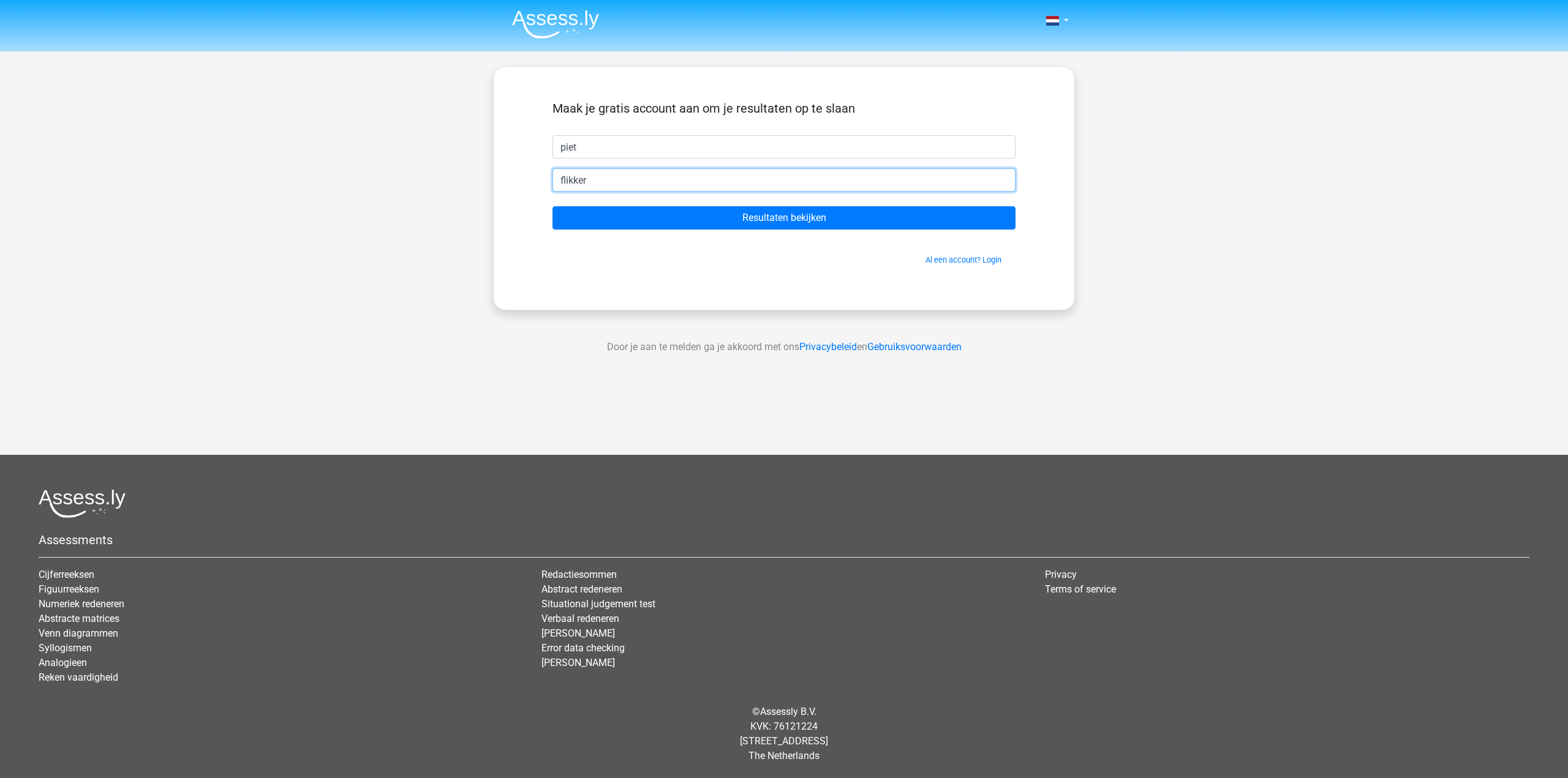
click at [627, 180] on input "flikker" at bounding box center [784, 180] width 463 height 23
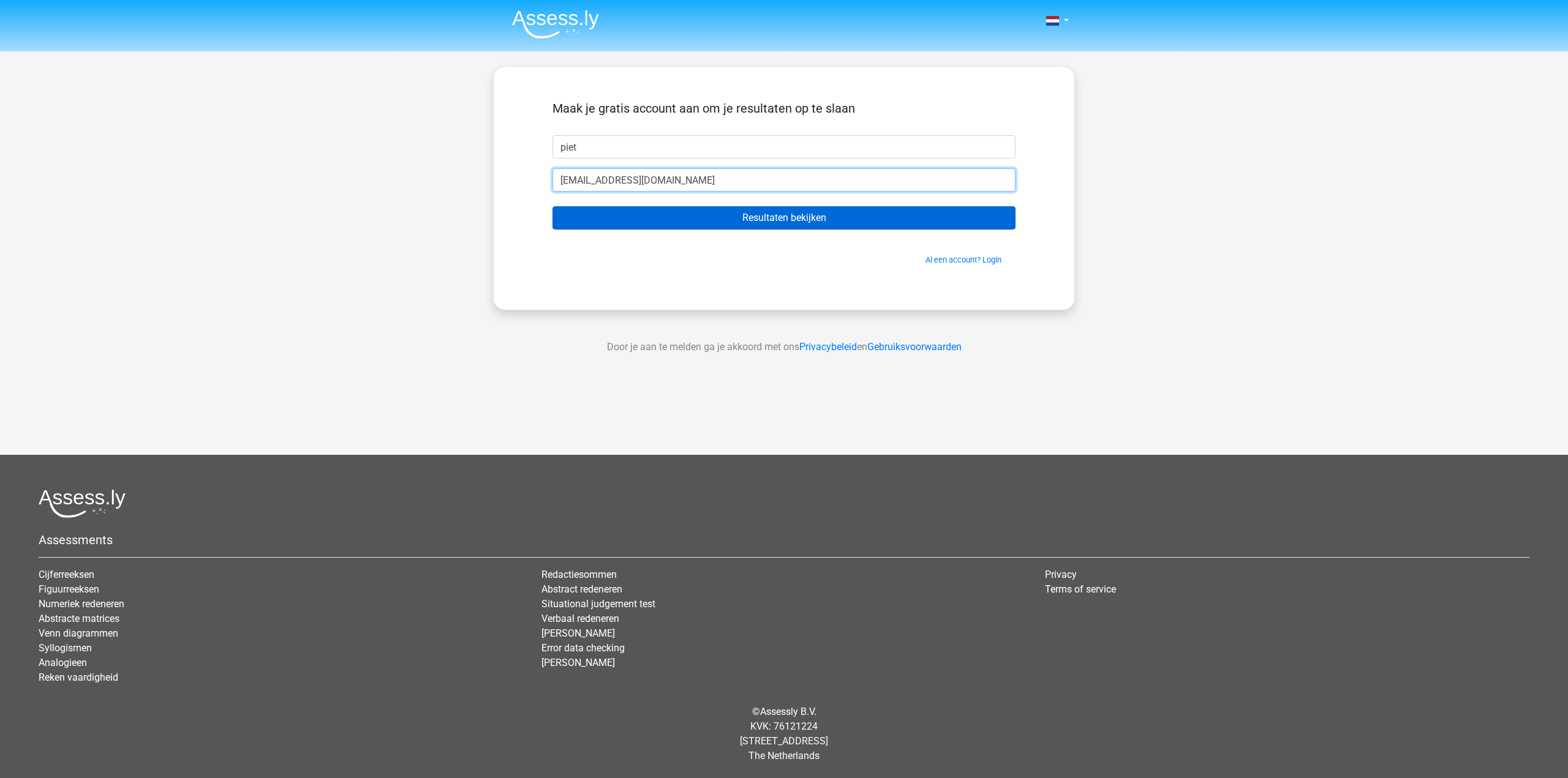
type input "[EMAIL_ADDRESS][DOMAIN_NAME]"
click at [645, 217] on input "Resultaten bekijken" at bounding box center [784, 218] width 463 height 23
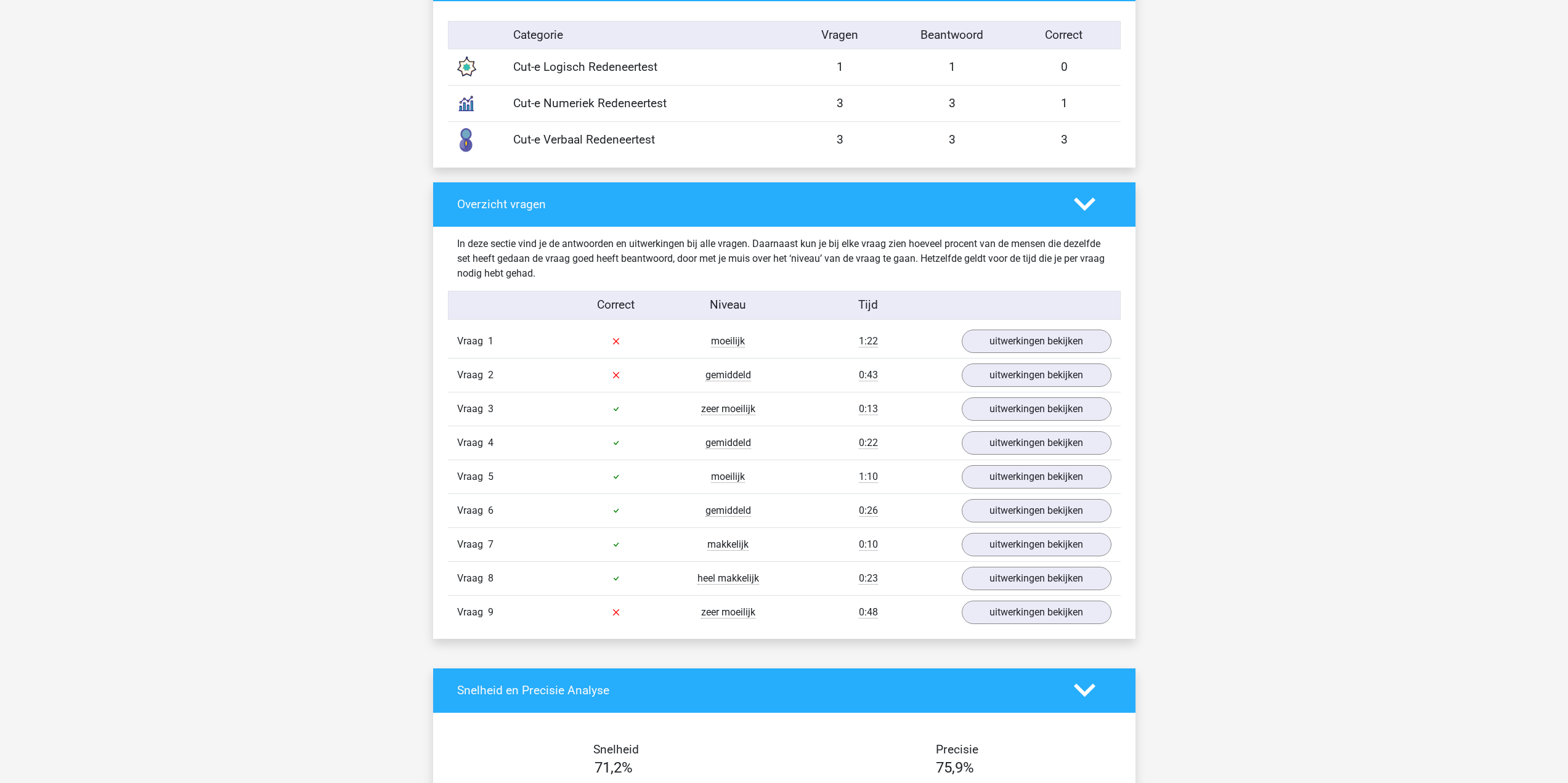
scroll to position [1048, 0]
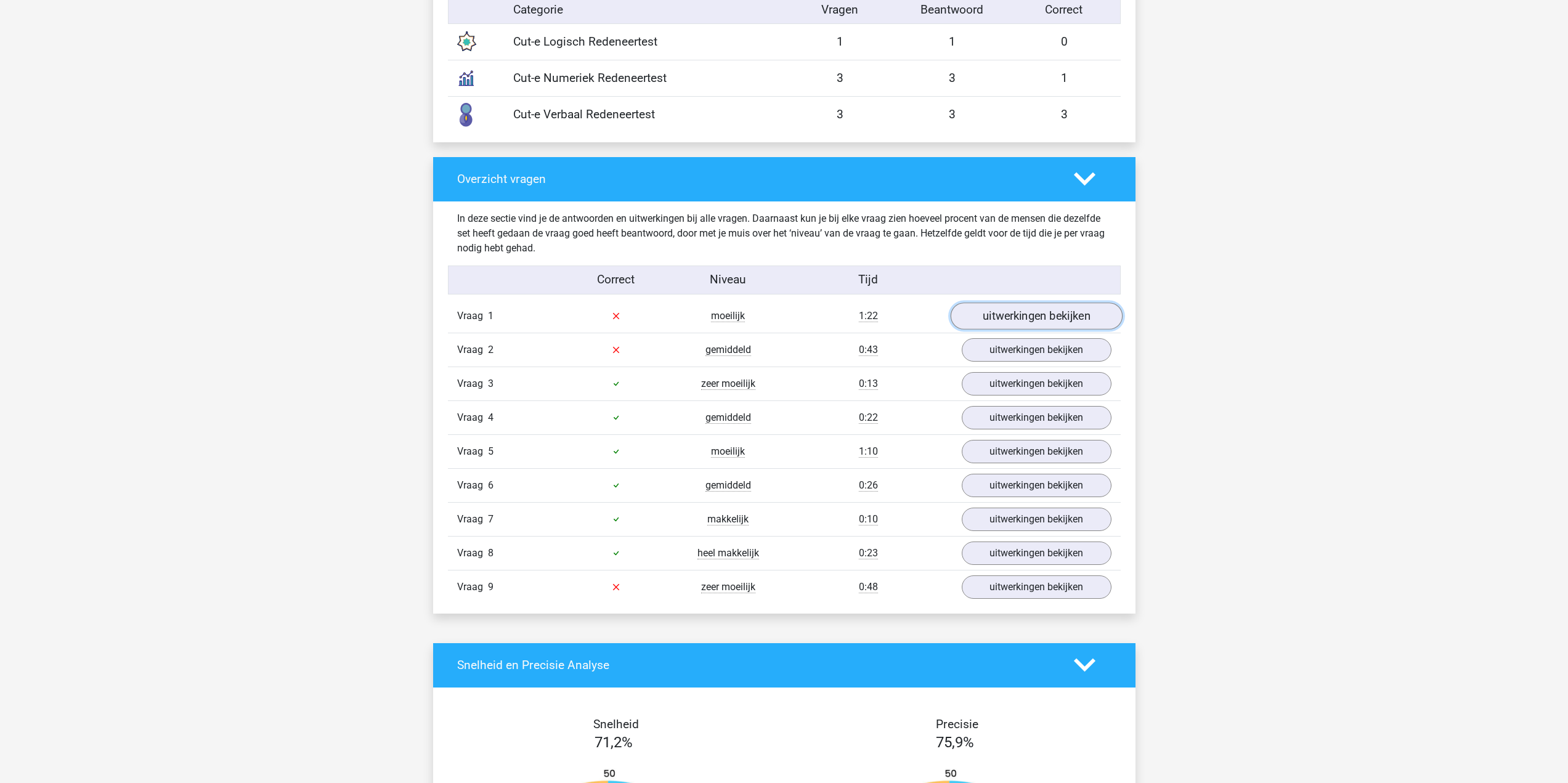
click at [1021, 311] on link "uitwerkingen bekijken" at bounding box center [1036, 316] width 172 height 27
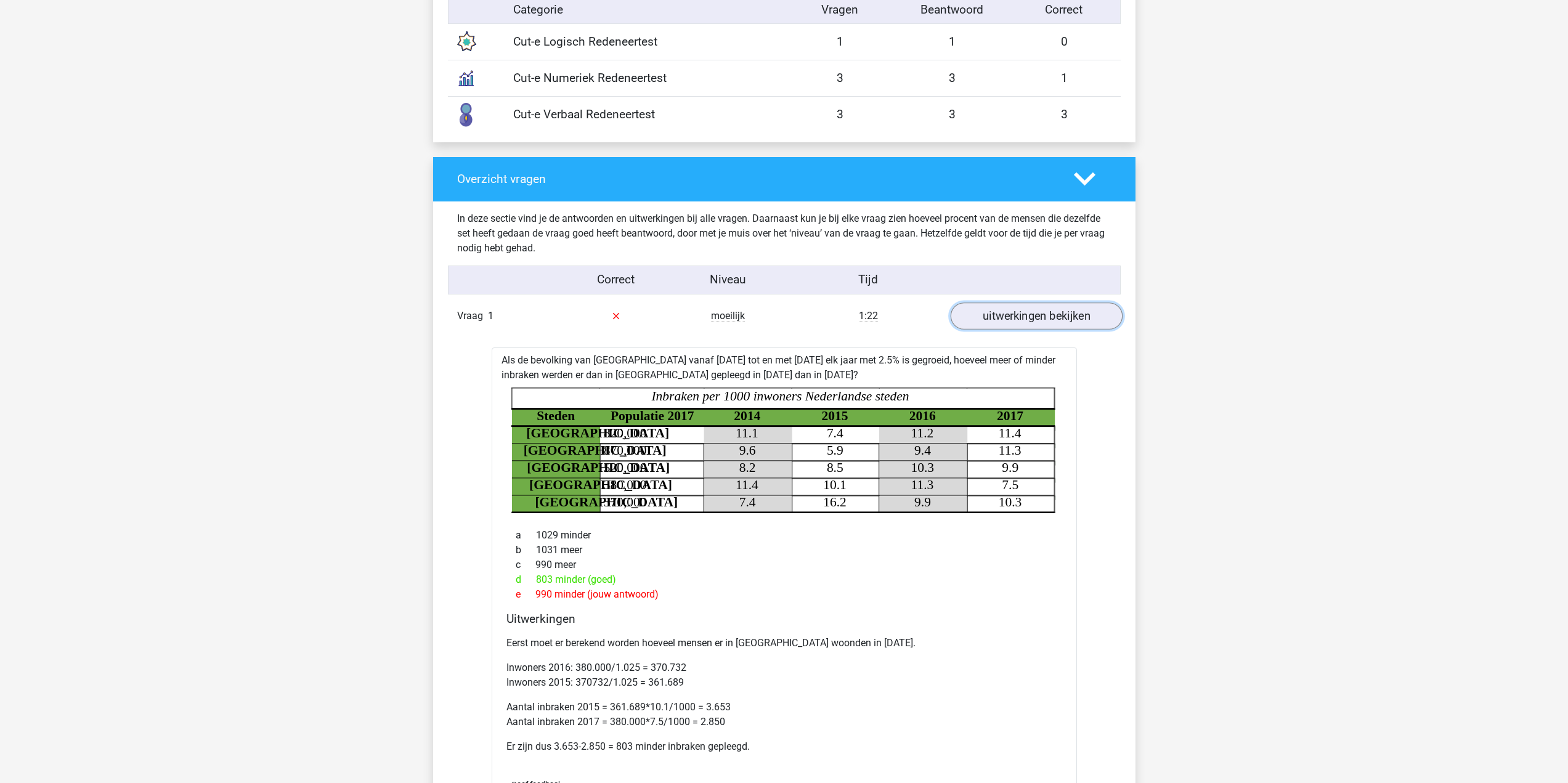
click at [1025, 306] on link "uitwerkingen bekijken" at bounding box center [1036, 316] width 172 height 27
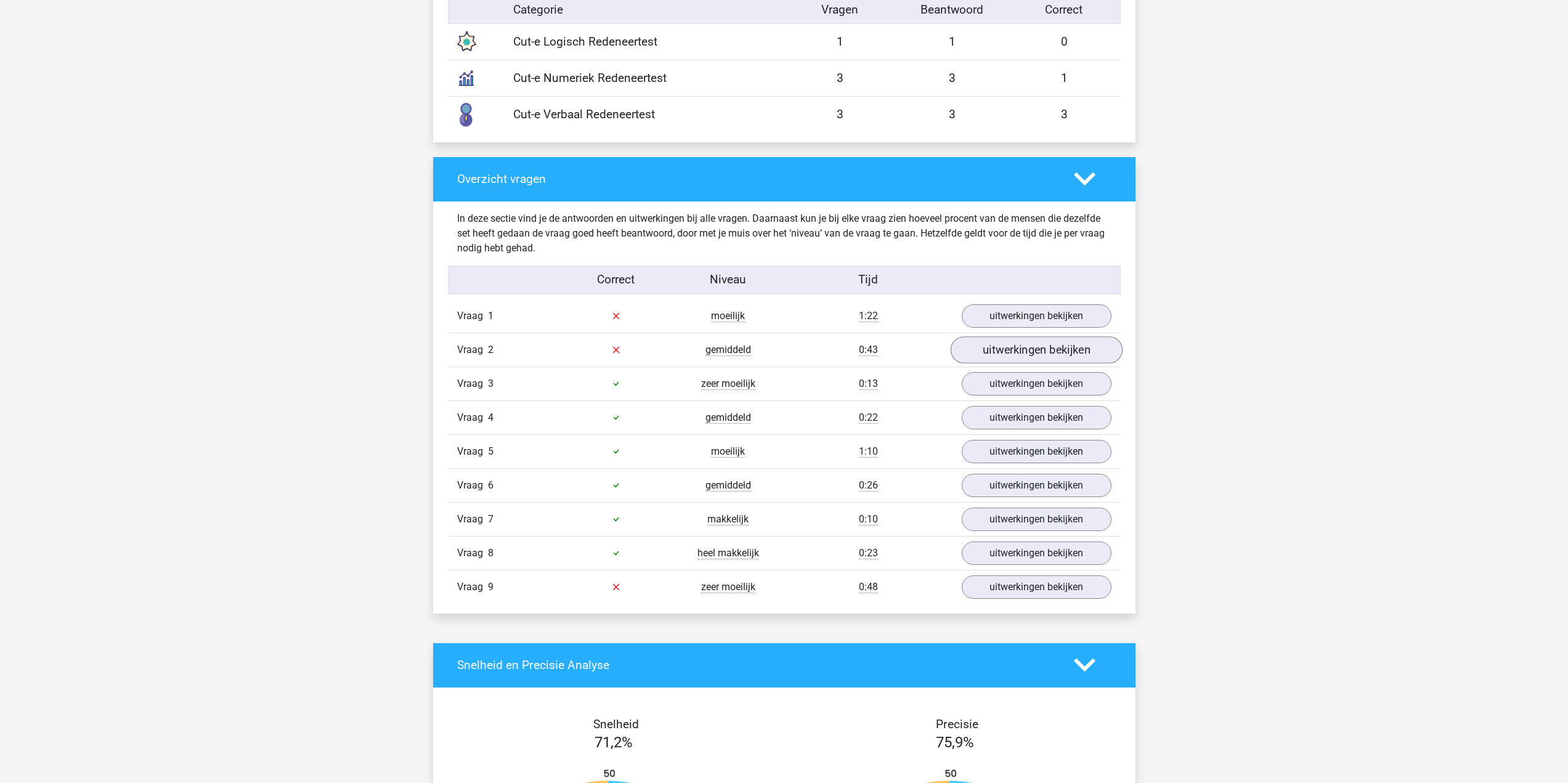
drag, startPoint x: 1021, startPoint y: 363, endPoint x: 1015, endPoint y: 357, distance: 8.5
click at [1019, 363] on div "Vraag 2 gemiddeld 0:43 uitwerkingen bekijken" at bounding box center [784, 350] width 672 height 34
click at [1014, 345] on link "uitwerkingen bekijken" at bounding box center [1036, 350] width 172 height 27
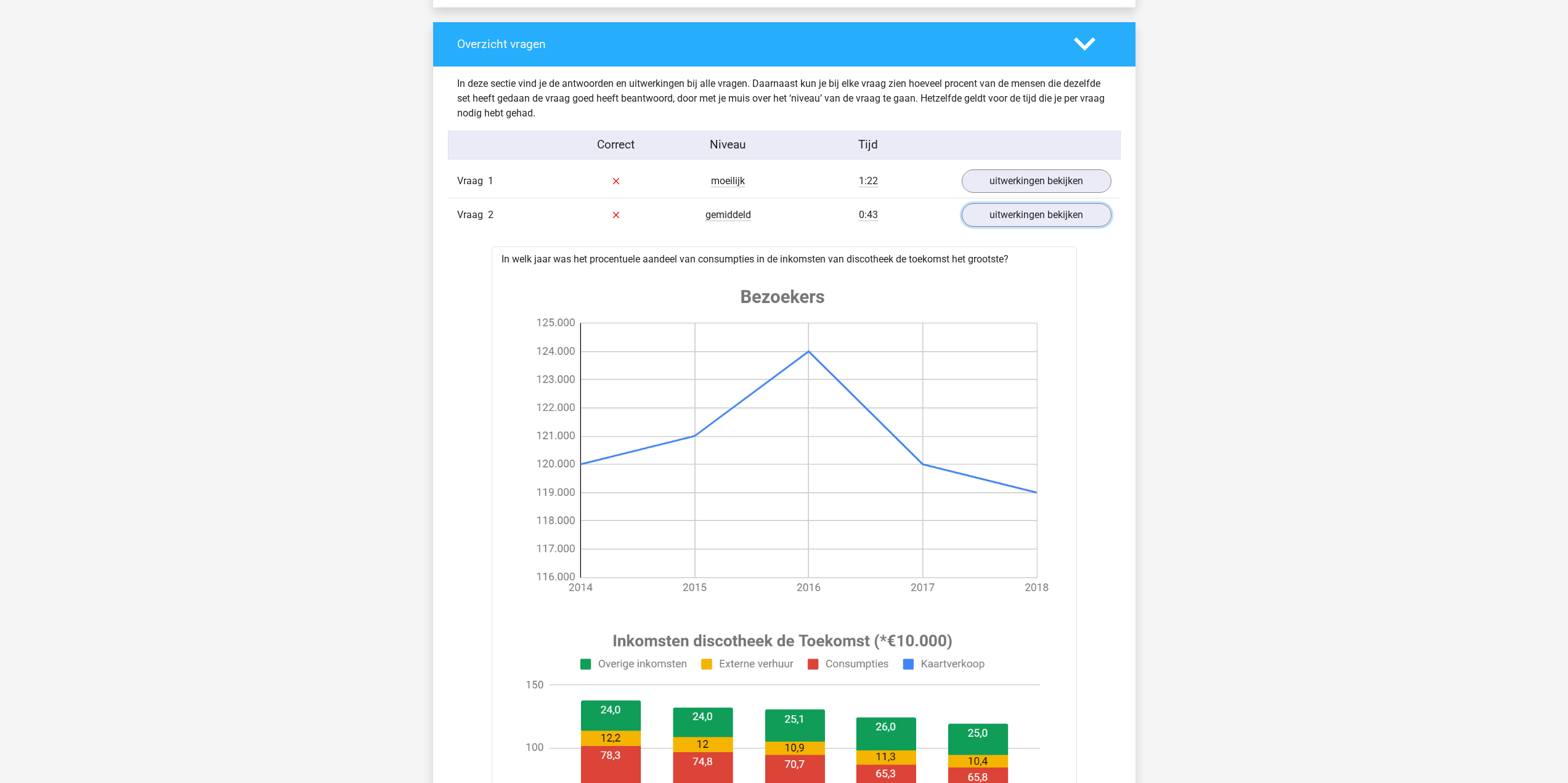
scroll to position [1171, 0]
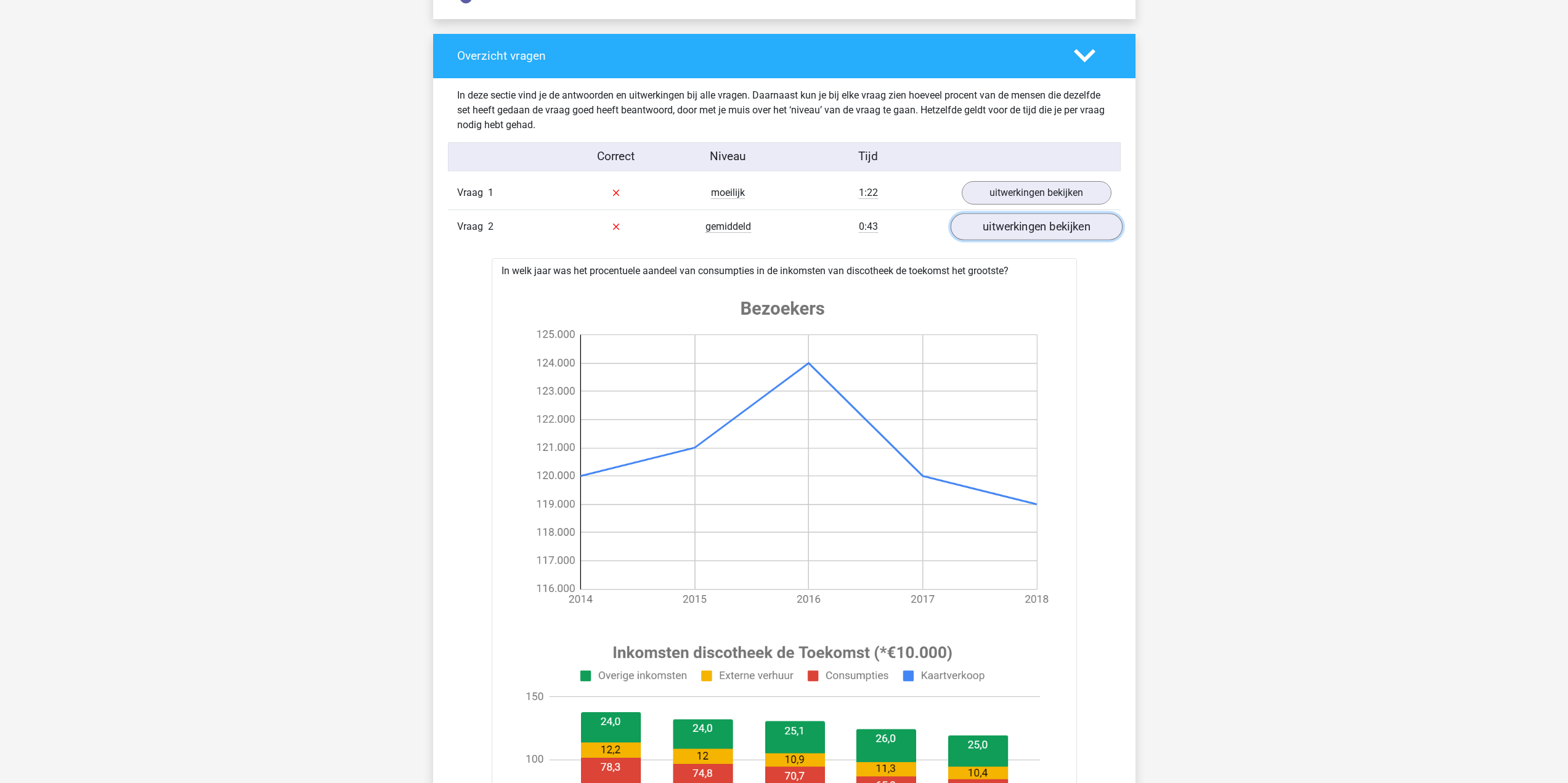
click at [1028, 234] on link "uitwerkingen bekijken" at bounding box center [1036, 227] width 172 height 27
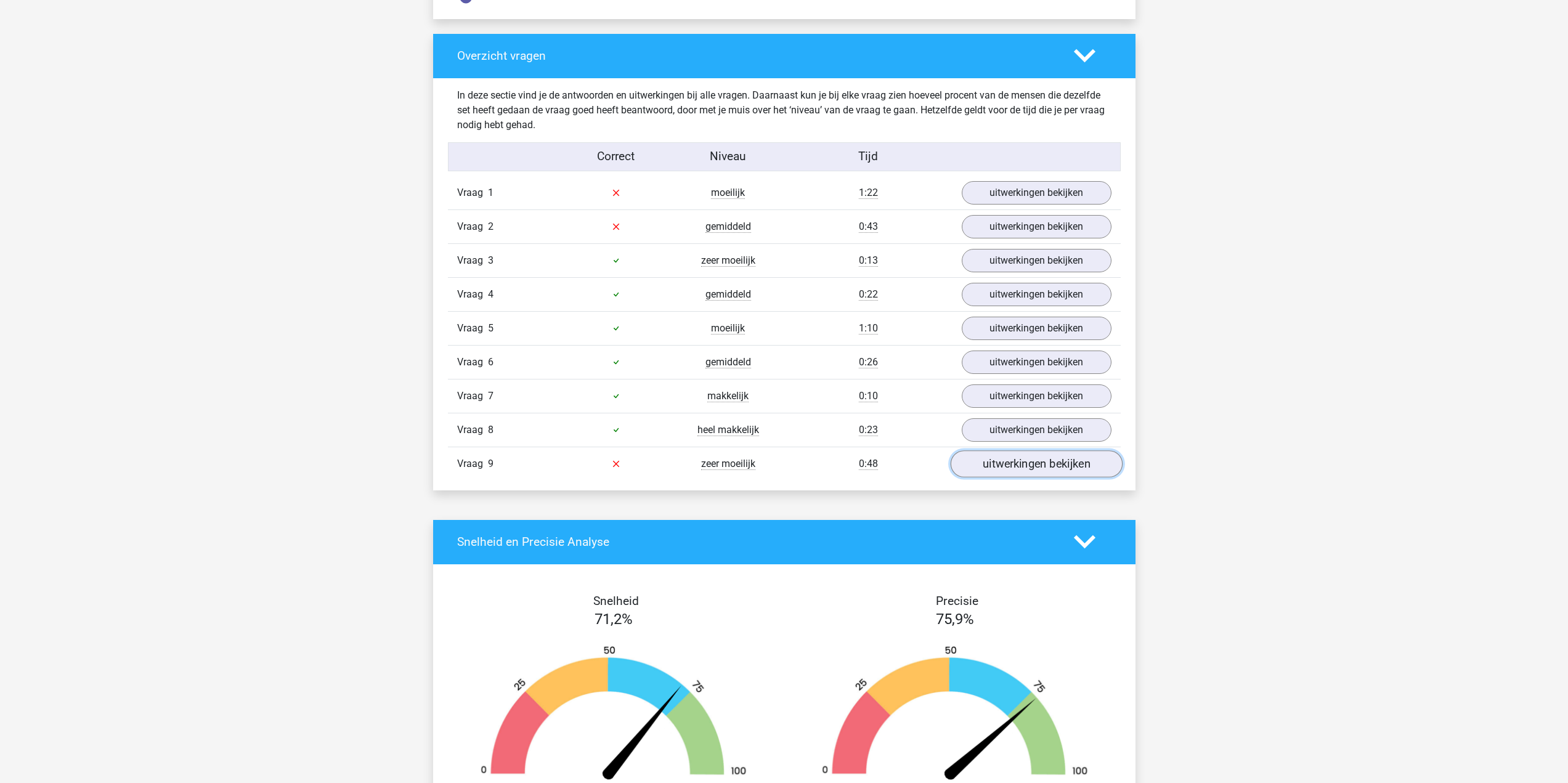
click at [1027, 467] on link "uitwerkingen bekijken" at bounding box center [1036, 464] width 172 height 27
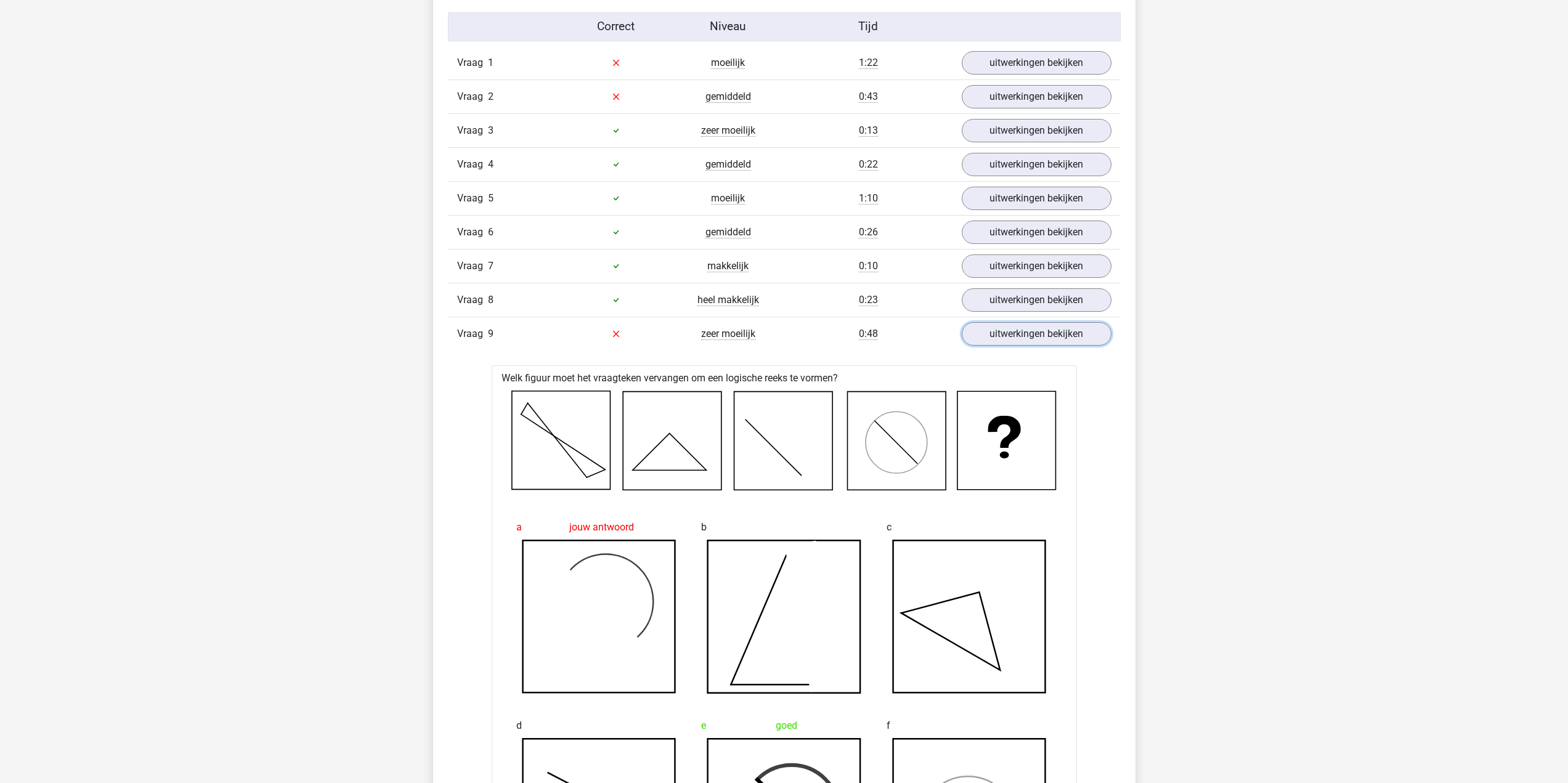
scroll to position [1295, 0]
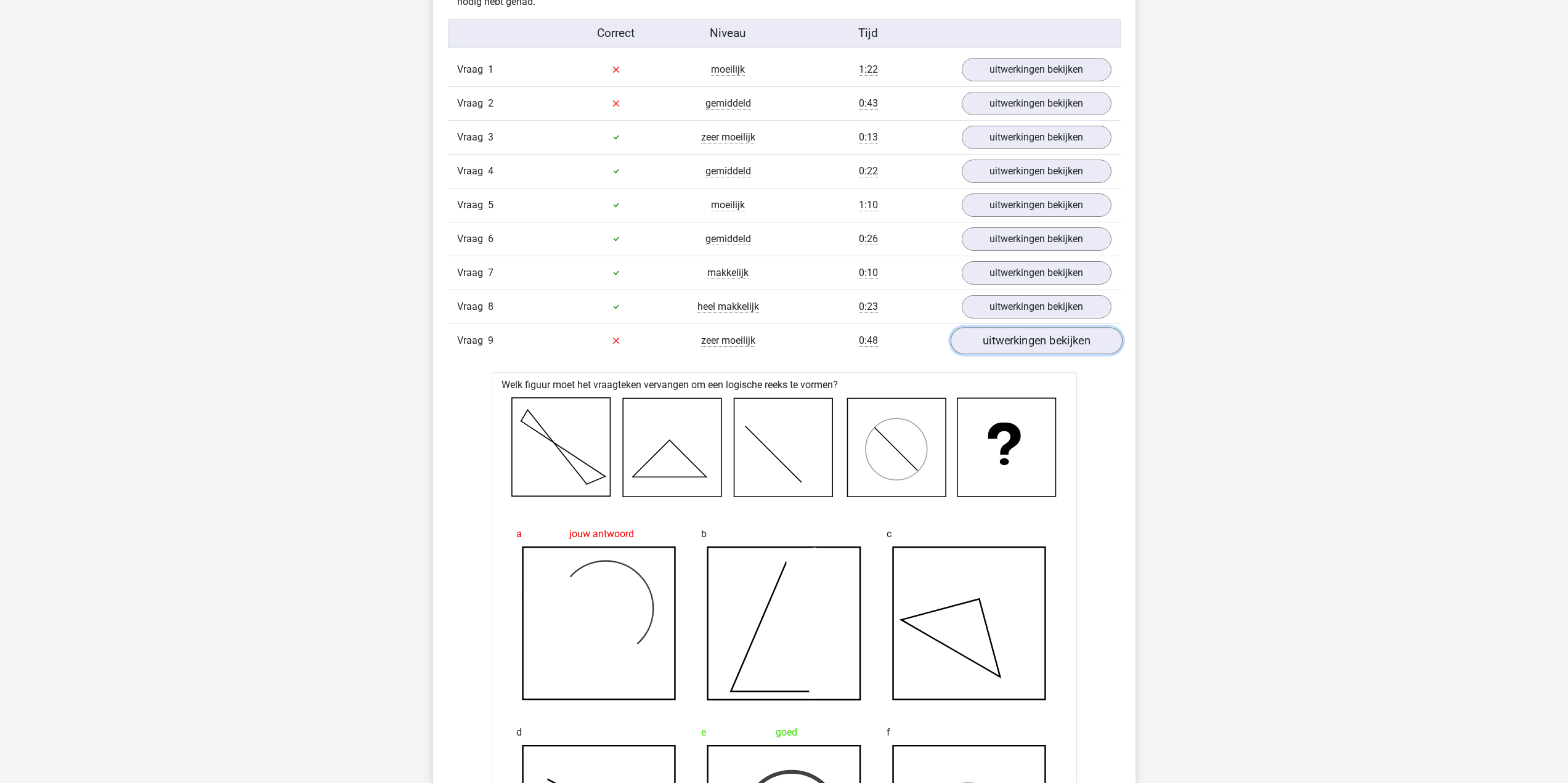
click at [1040, 346] on link "uitwerkingen bekijken" at bounding box center [1036, 341] width 172 height 27
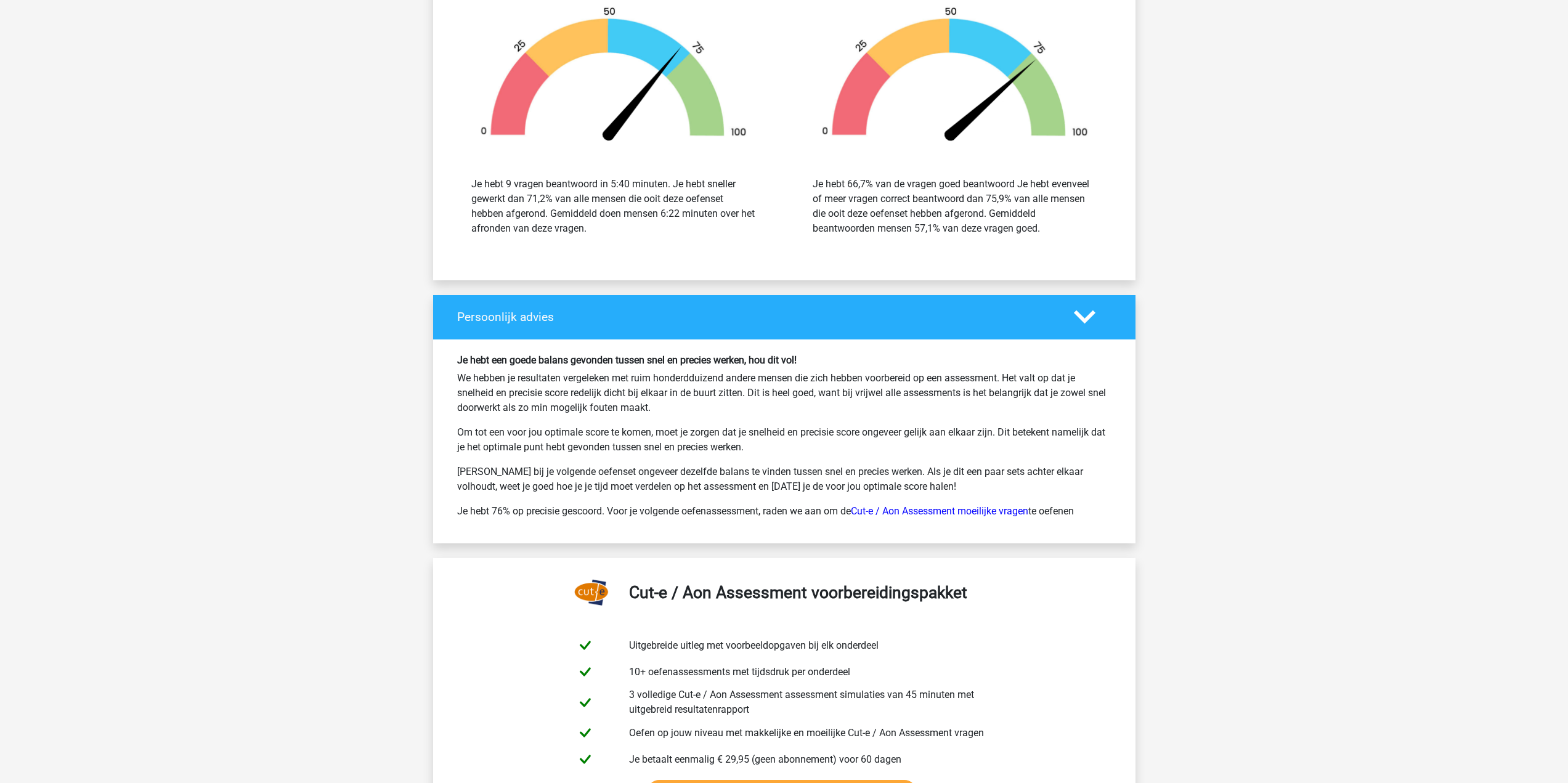
scroll to position [1541, 0]
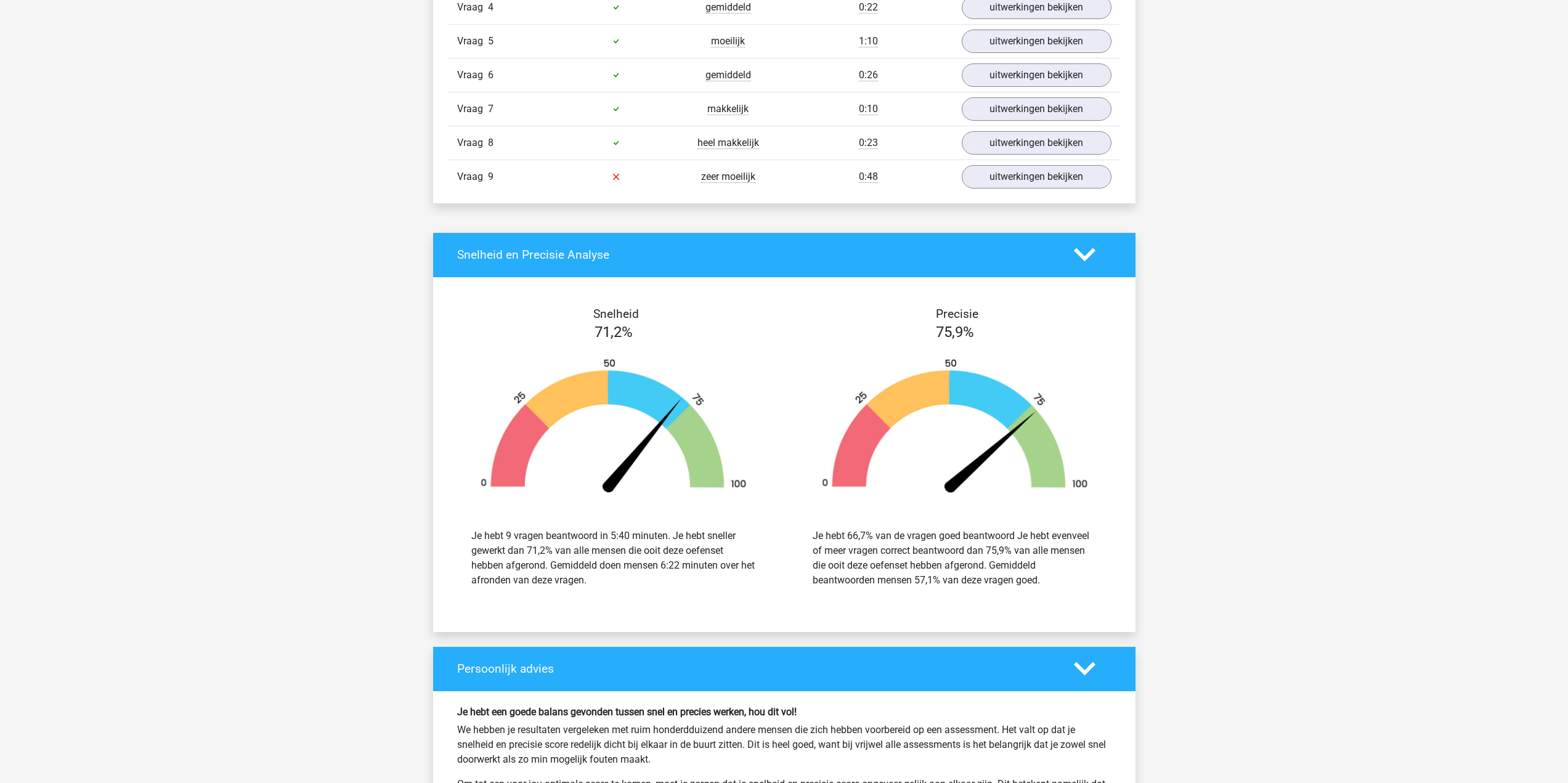
drag, startPoint x: 405, startPoint y: 384, endPoint x: 394, endPoint y: 367, distance: 20.2
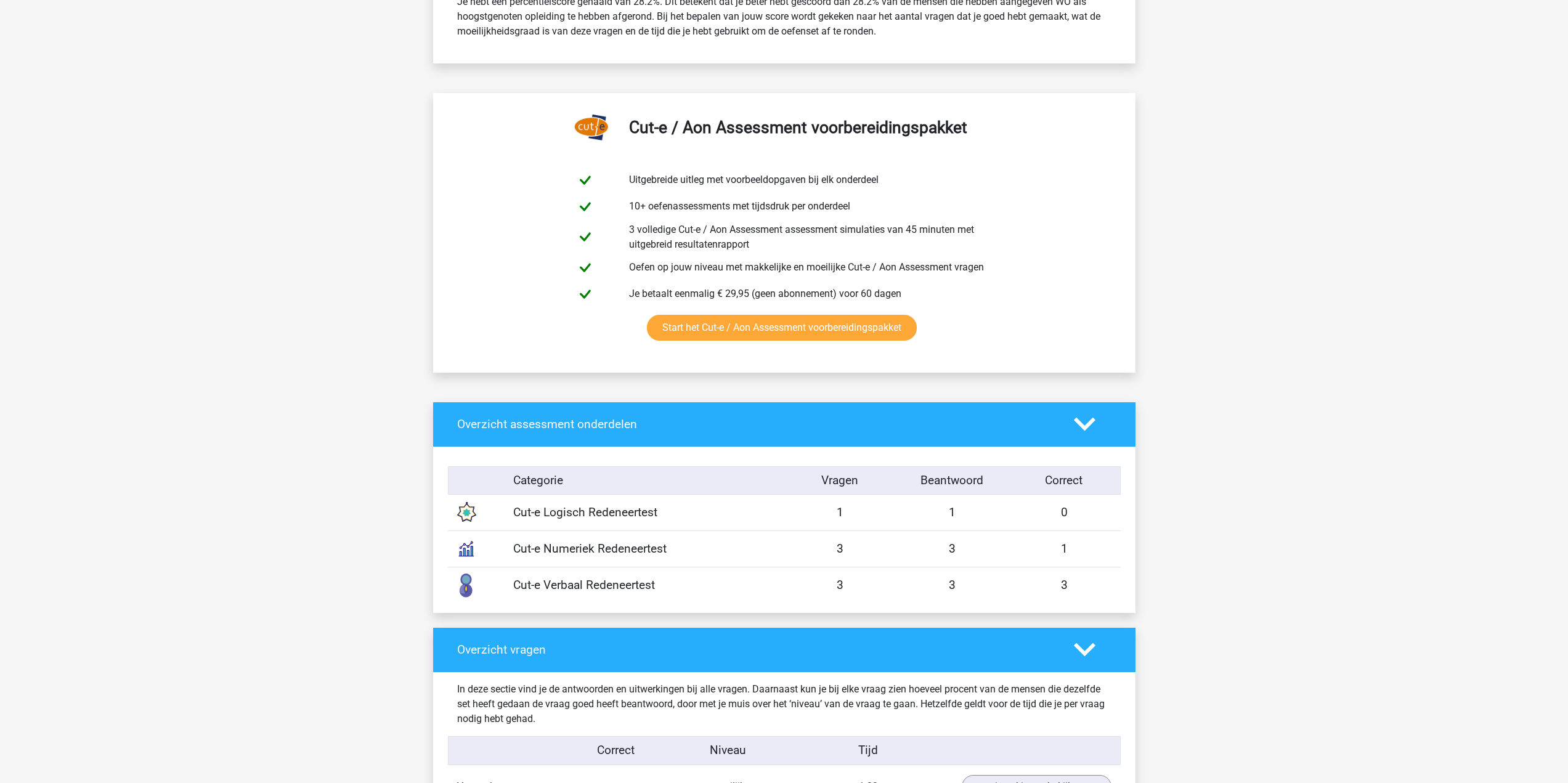
scroll to position [0, 0]
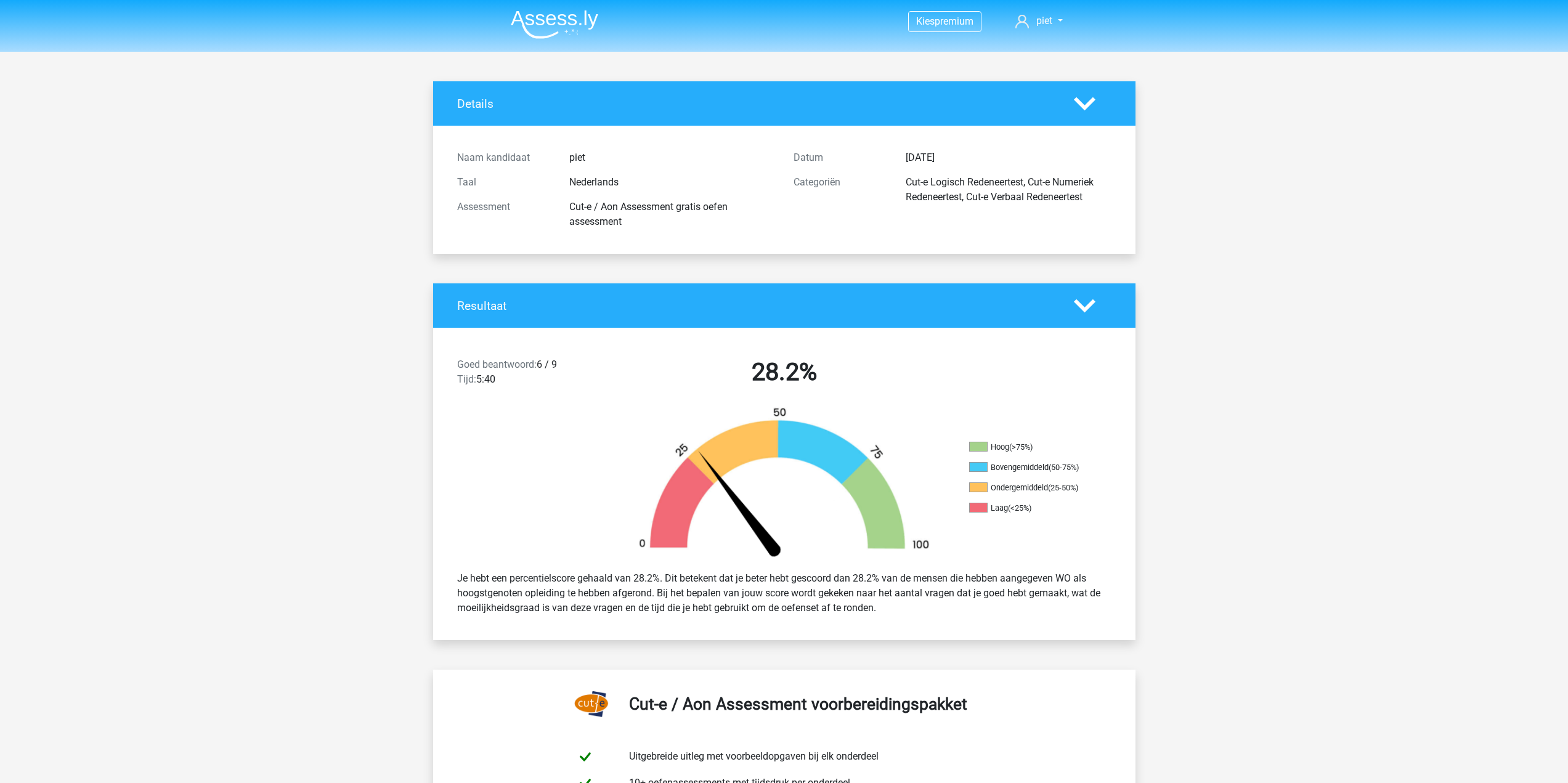
drag, startPoint x: 277, startPoint y: 354, endPoint x: 304, endPoint y: 131, distance: 224.6
